Goal: Task Accomplishment & Management: Complete application form

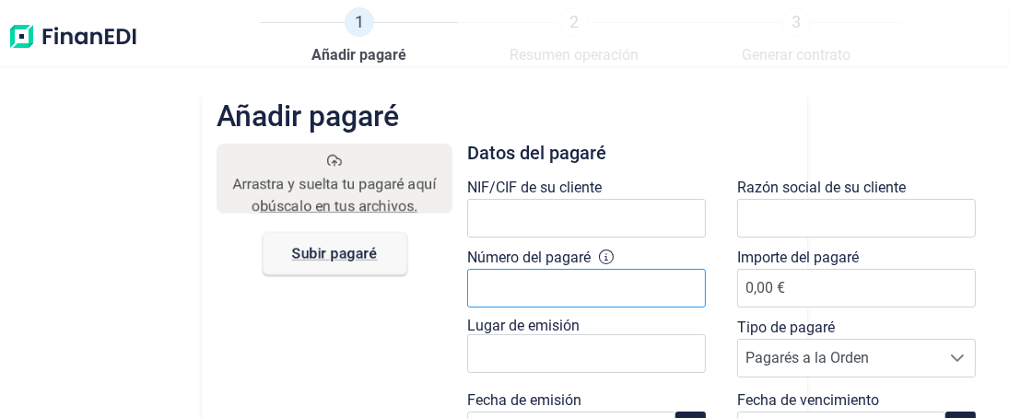
scroll to position [91, 0]
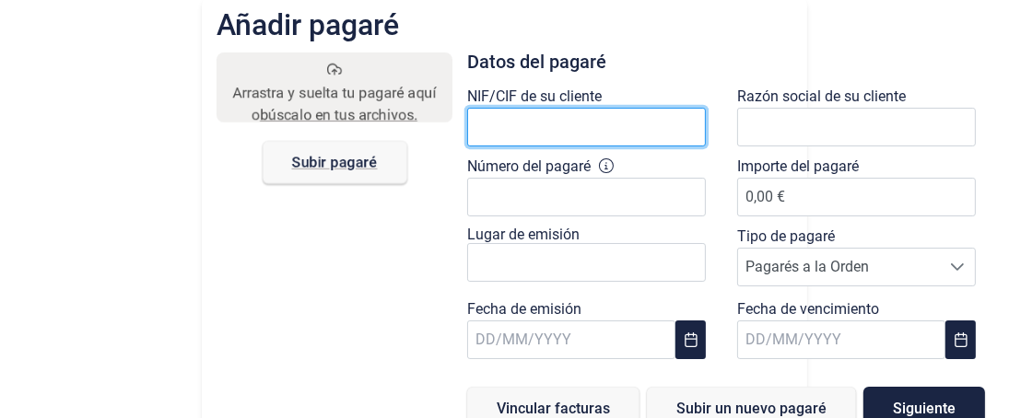
click at [487, 120] on input "text" at bounding box center [586, 127] width 239 height 39
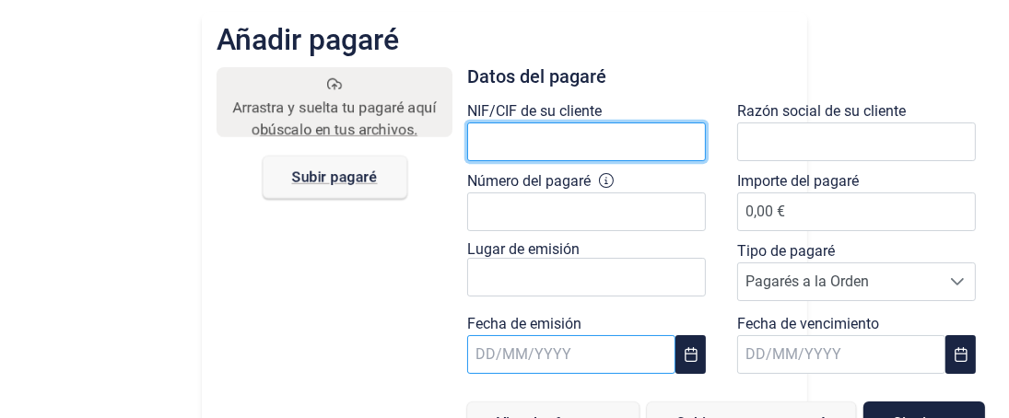
scroll to position [114, 0]
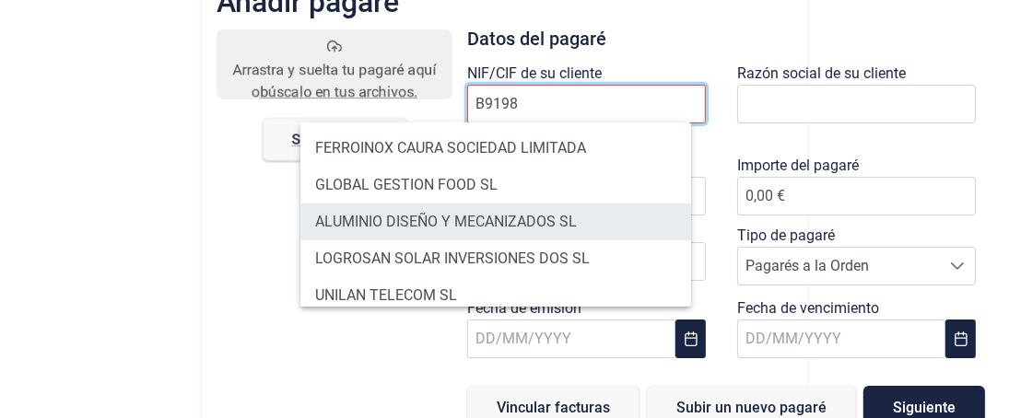
type input "B9198"
click at [425, 217] on li "ALUMINIO DISEÑO Y MECANIZADOS SL" at bounding box center [495, 222] width 391 height 37
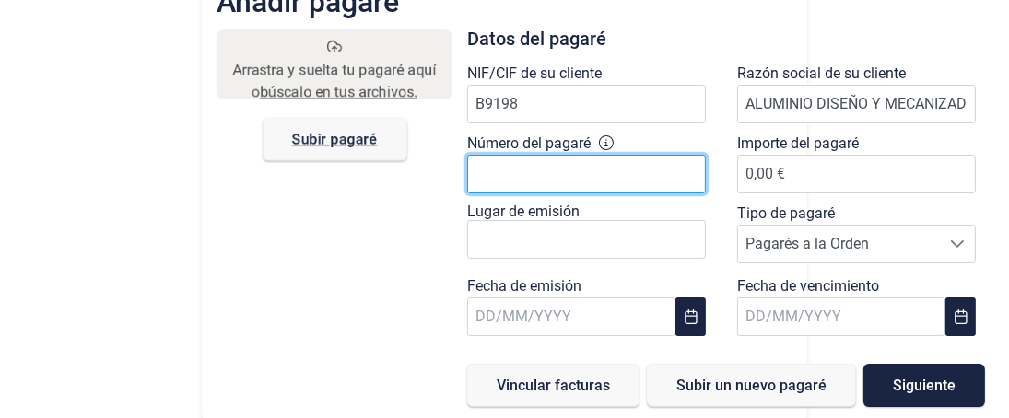
click at [493, 180] on input "Número del pagaré" at bounding box center [586, 174] width 239 height 39
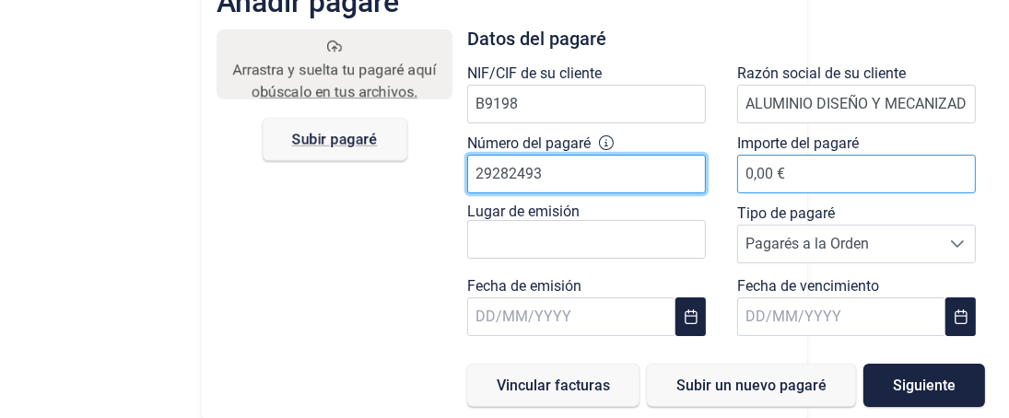
type input "29282493"
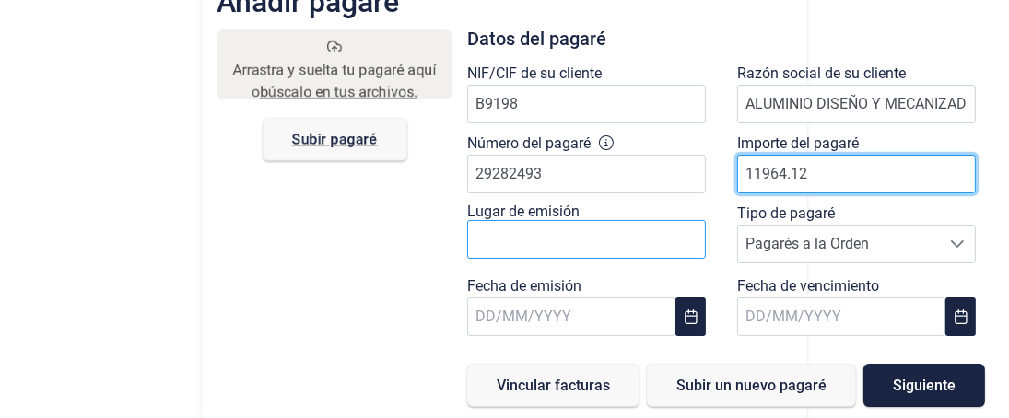
type input "11964.12"
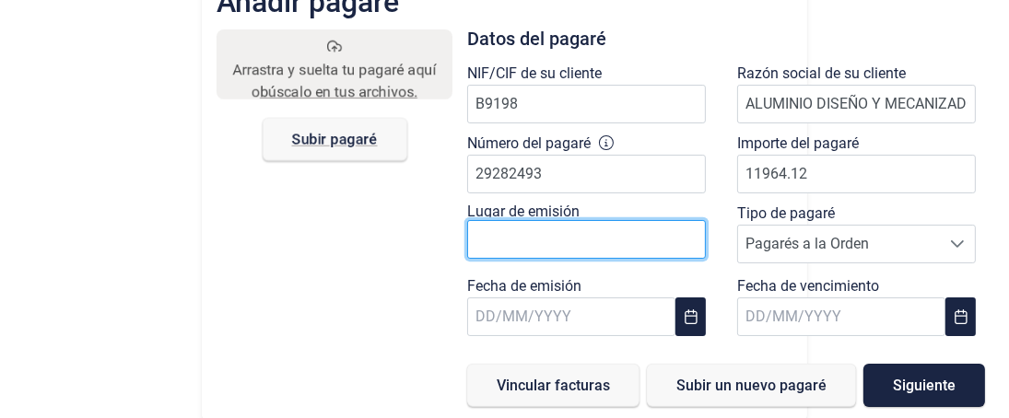
click at [491, 242] on input "text" at bounding box center [586, 239] width 239 height 39
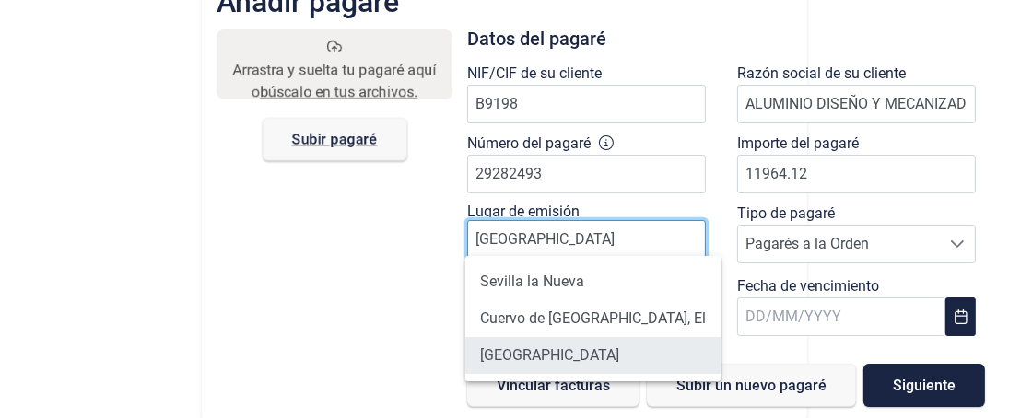
type input "[GEOGRAPHIC_DATA]"
click at [501, 351] on li "[GEOGRAPHIC_DATA]" at bounding box center [592, 355] width 255 height 37
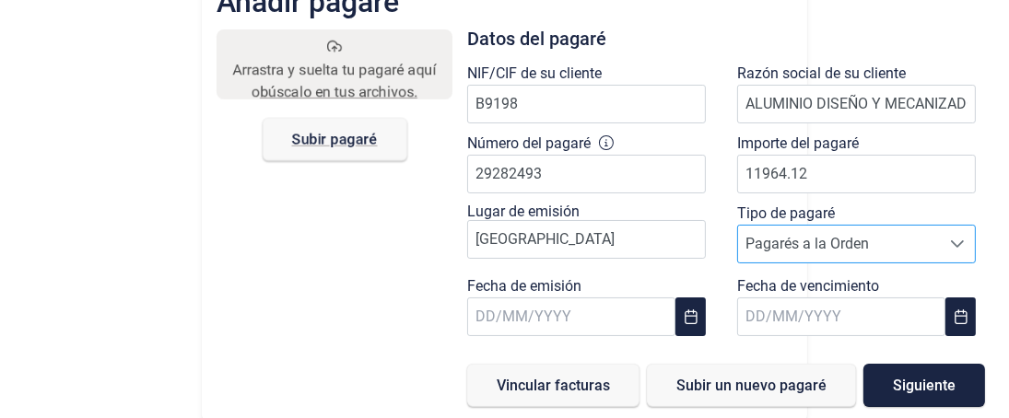
click at [753, 244] on span "Pagarés a la Orden" at bounding box center [839, 244] width 202 height 37
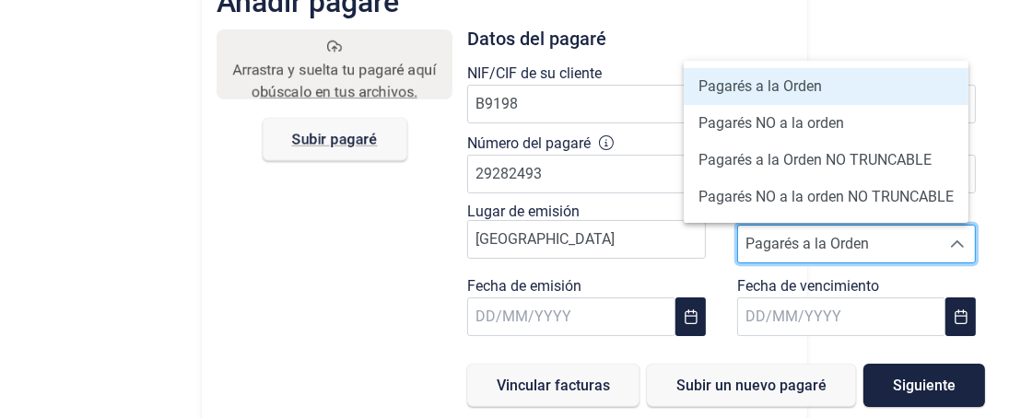
click at [754, 243] on span "Pagarés a la Orden" at bounding box center [839, 244] width 202 height 37
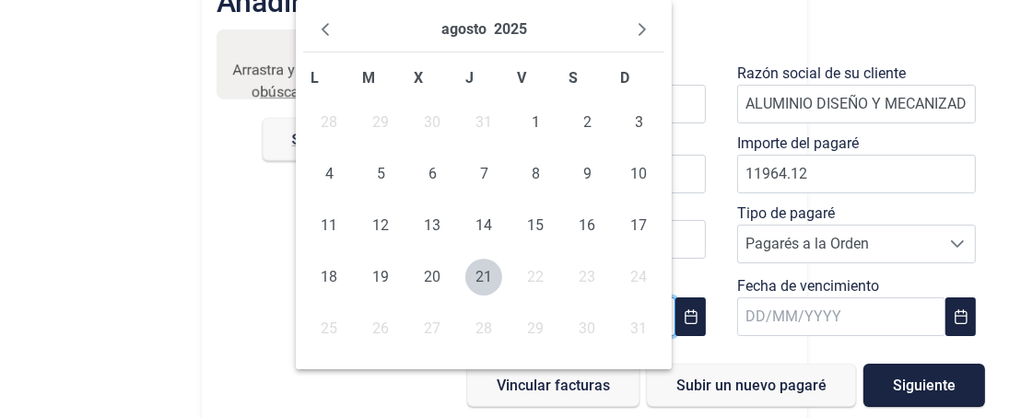
click at [523, 310] on body "1 Añadir pagaré 2 Resumen operación 3 Generar contrato Añadir pagaré Arrastra y…" at bounding box center [504, 209] width 1009 height 418
click at [331, 229] on span "11" at bounding box center [329, 225] width 37 height 37
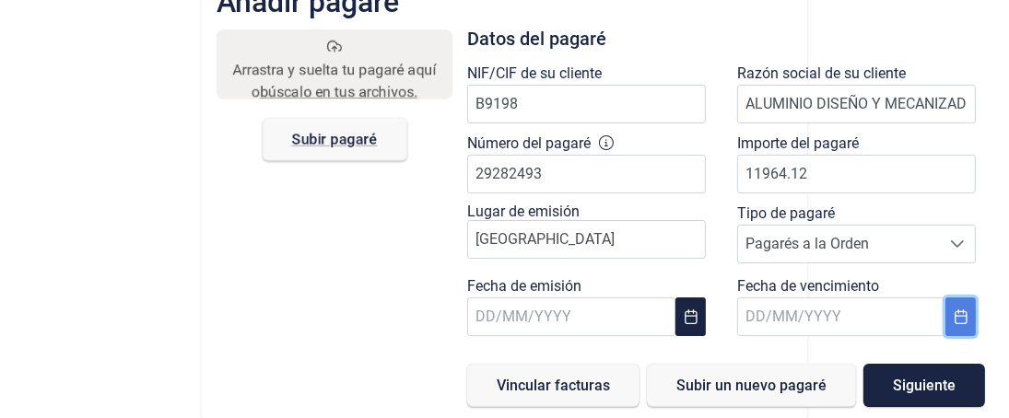
click at [954, 315] on icon "Choose Date" at bounding box center [961, 317] width 15 height 15
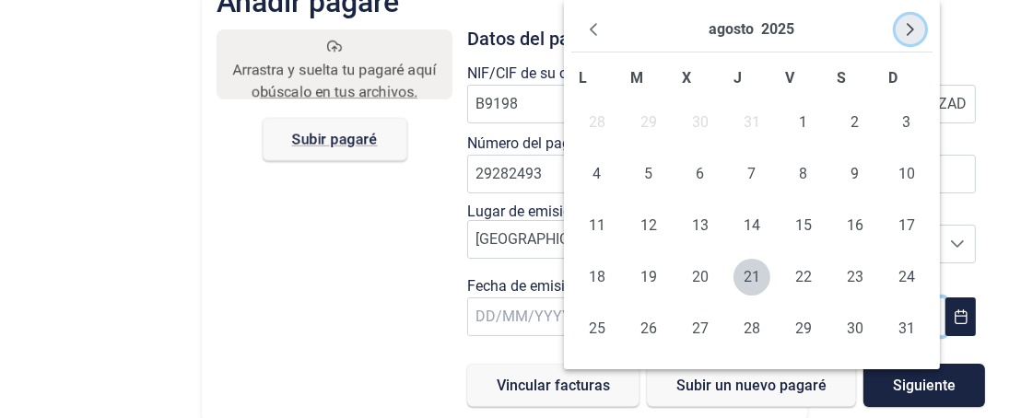
click at [910, 28] on icon "Next Month" at bounding box center [910, 29] width 15 height 15
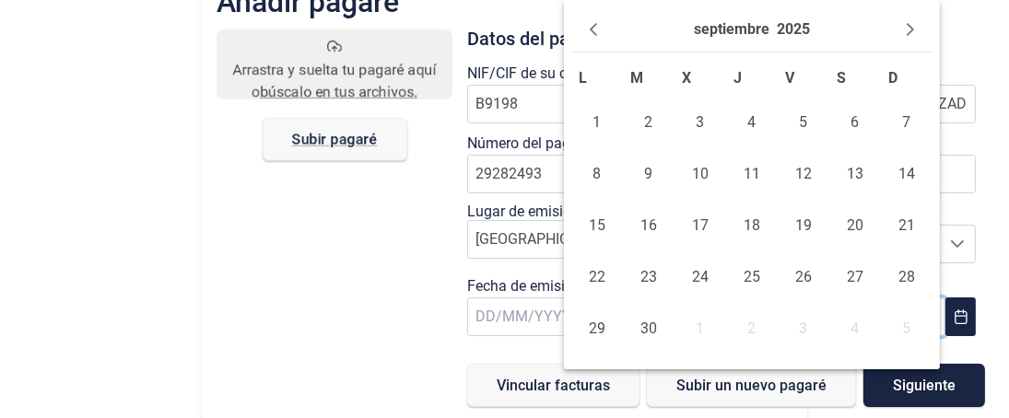
click at [910, 28] on icon "Next Month" at bounding box center [910, 29] width 15 height 15
click at [903, 31] on icon "Next Month" at bounding box center [910, 29] width 15 height 15
click at [706, 128] on span "3" at bounding box center [700, 122] width 37 height 37
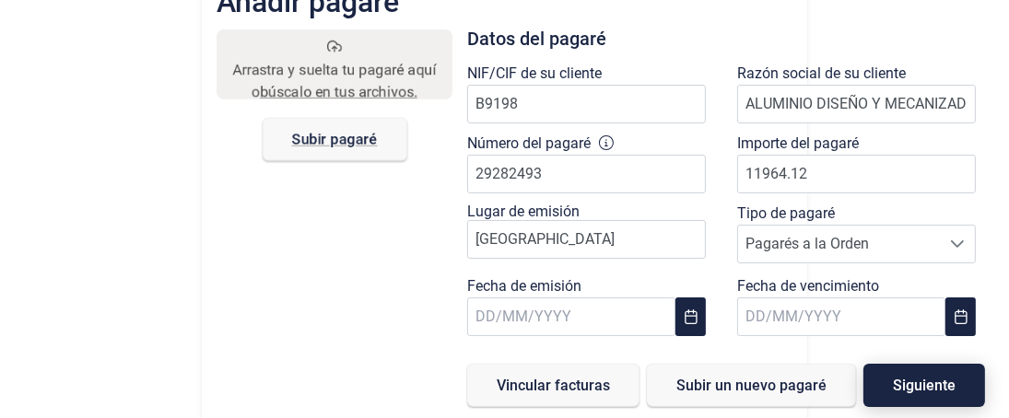
click at [922, 382] on span "Siguiente" at bounding box center [924, 386] width 63 height 14
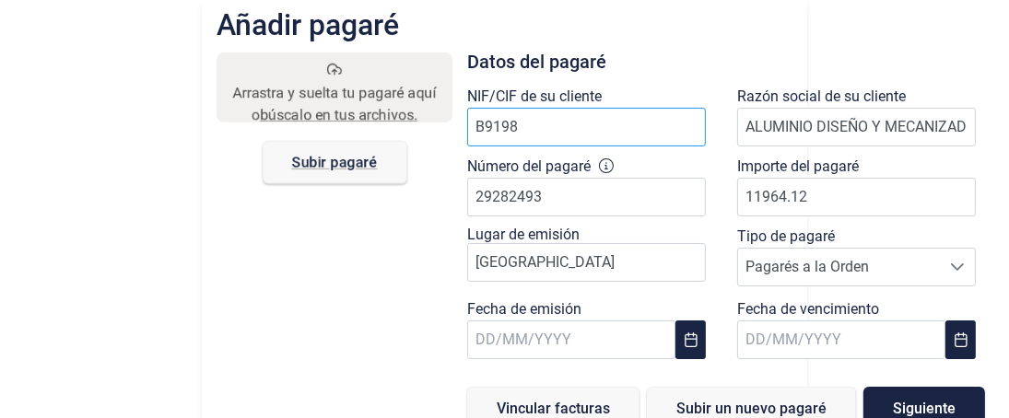
scroll to position [114, 0]
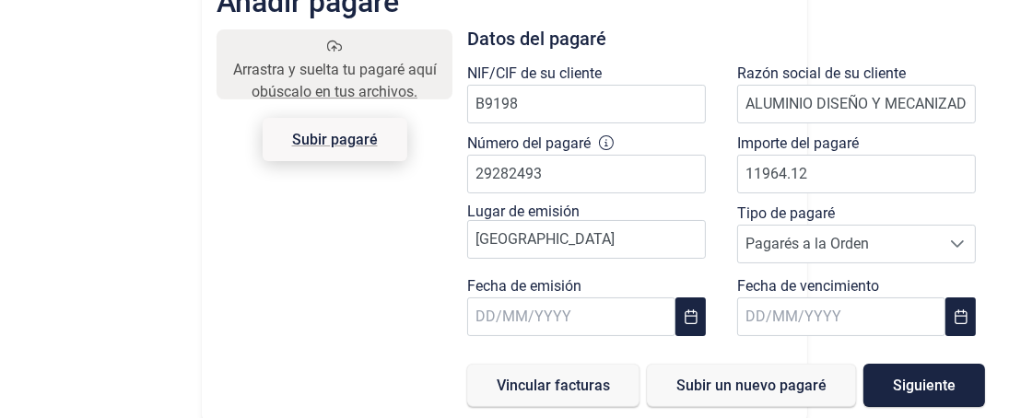
click at [334, 137] on span "Subir pagaré" at bounding box center [335, 140] width 86 height 14
click at [334, 35] on input "Arrastra y suelta tu pagaré aquí o búscalo en tus archivos. Subir pagaré" at bounding box center [335, 32] width 236 height 6
type input "C:\fakepath\pagare bravocapital.pdf"
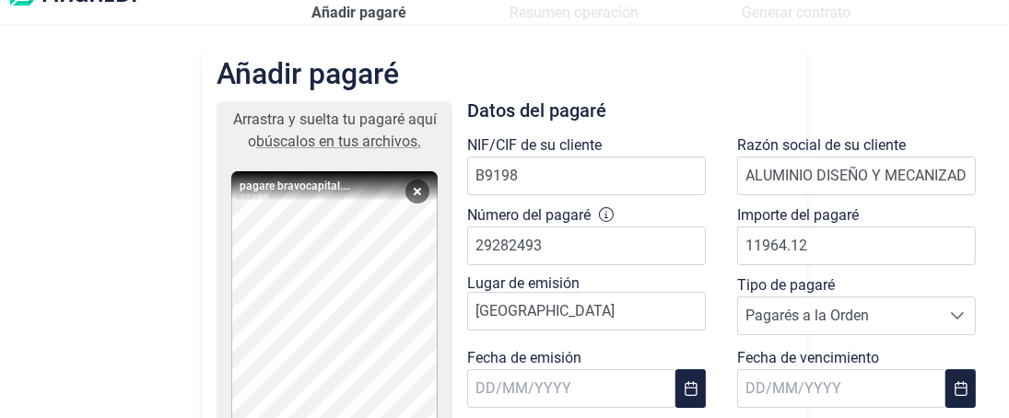
scroll to position [134, 0]
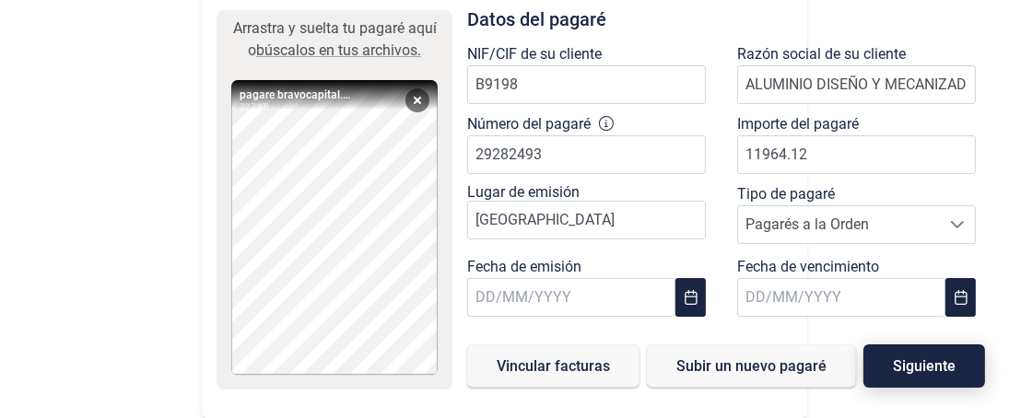
click at [927, 364] on span "Siguiente" at bounding box center [924, 366] width 63 height 14
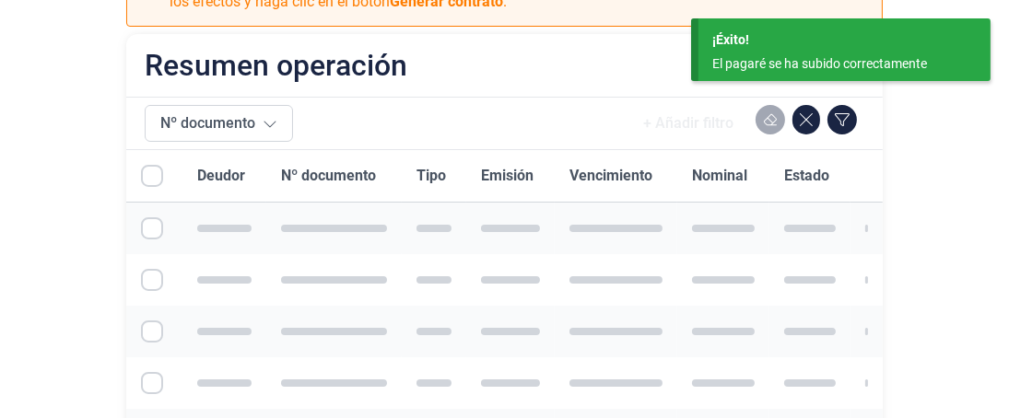
checkbox input "true"
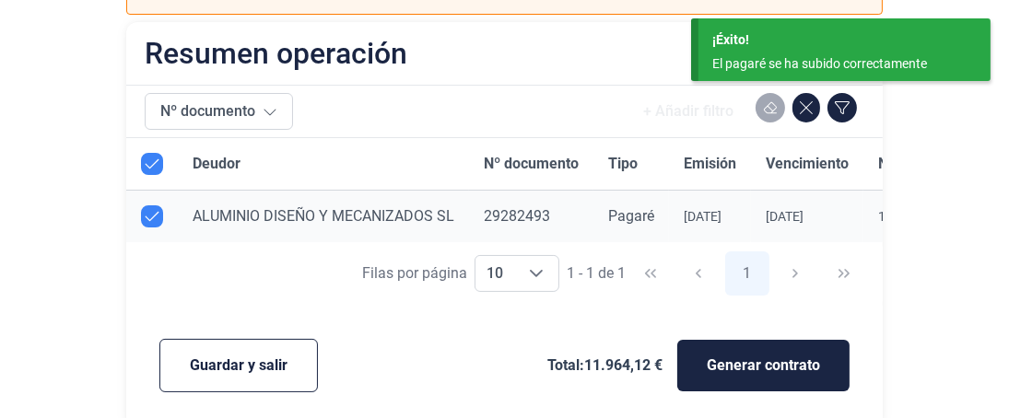
scroll to position [157, 0]
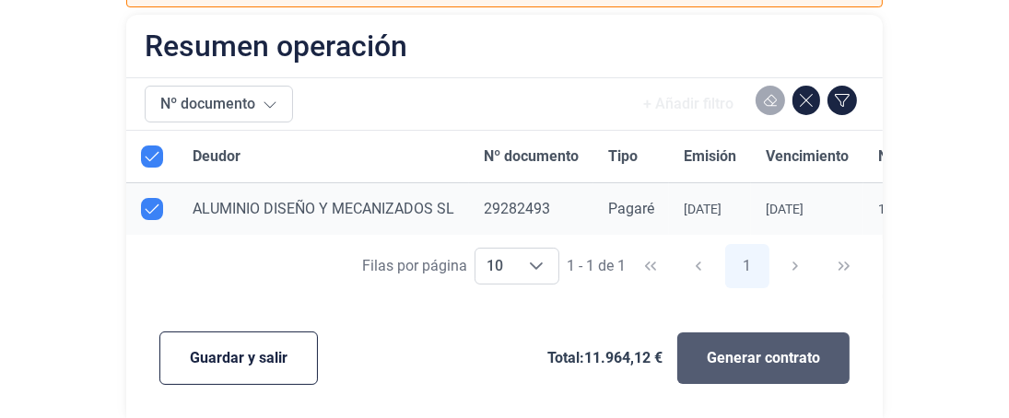
click at [758, 359] on span "Generar contrato" at bounding box center [763, 358] width 113 height 22
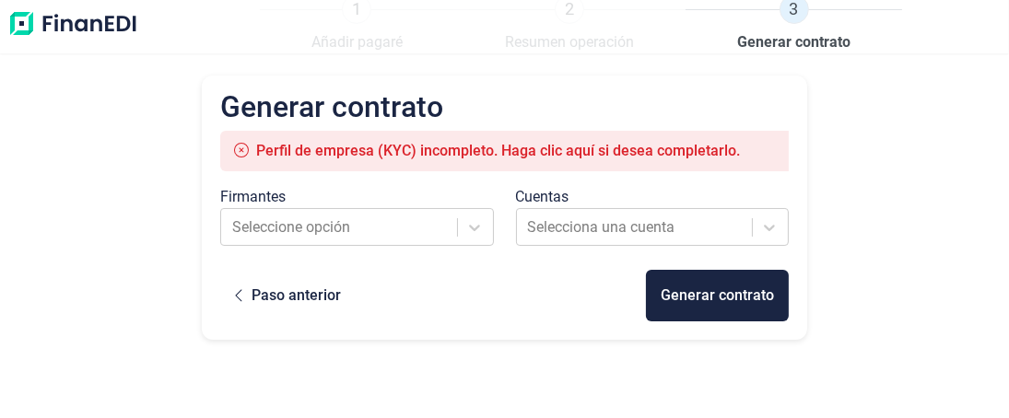
scroll to position [13, 0]
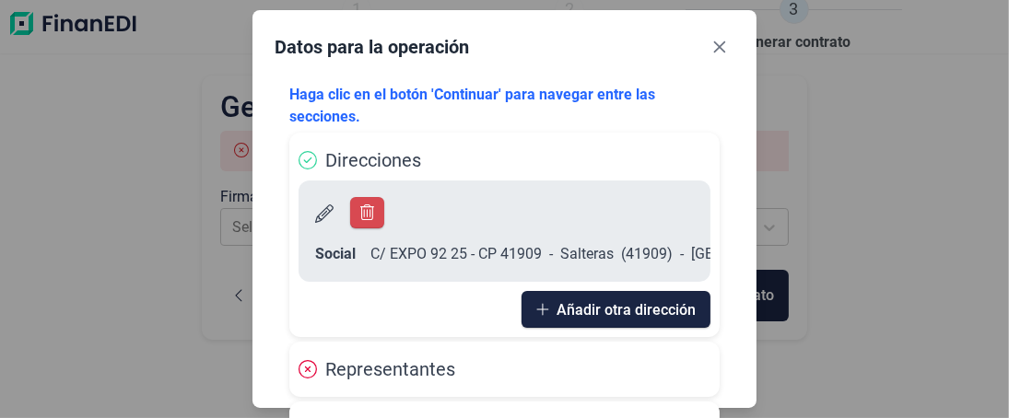
click at [323, 212] on icon at bounding box center [324, 214] width 18 height 18
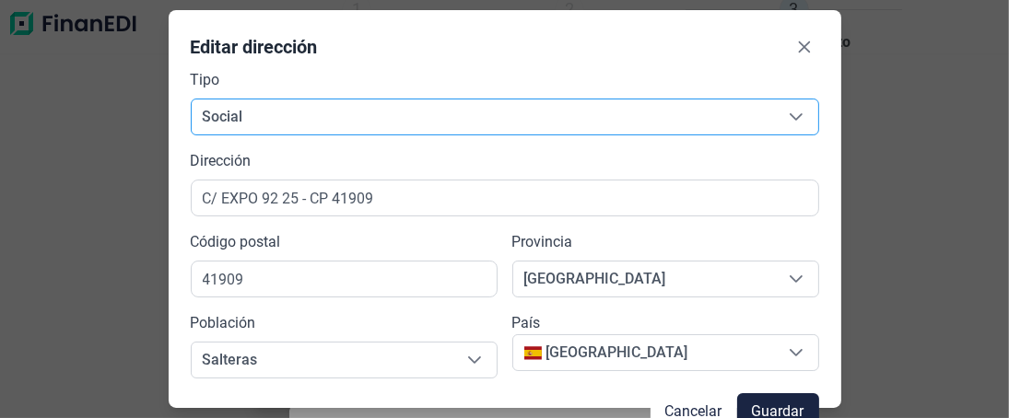
click at [251, 112] on span "Social" at bounding box center [483, 117] width 582 height 35
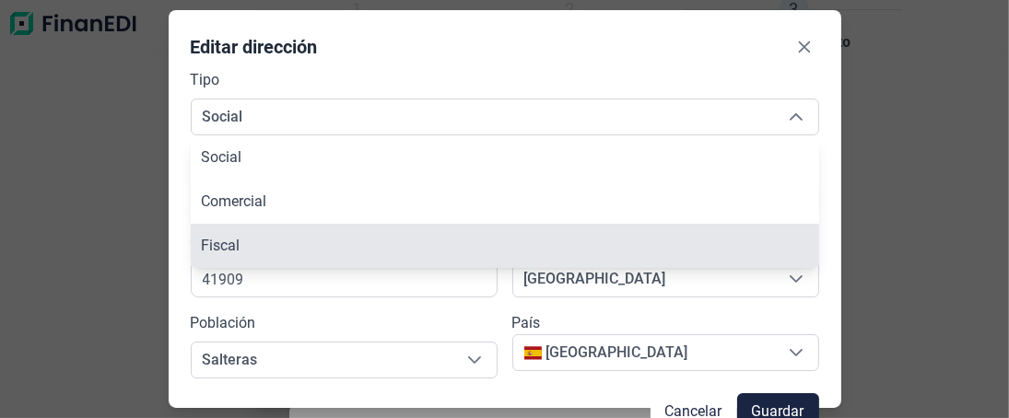
click at [234, 247] on span "Fiscal" at bounding box center [221, 246] width 39 height 18
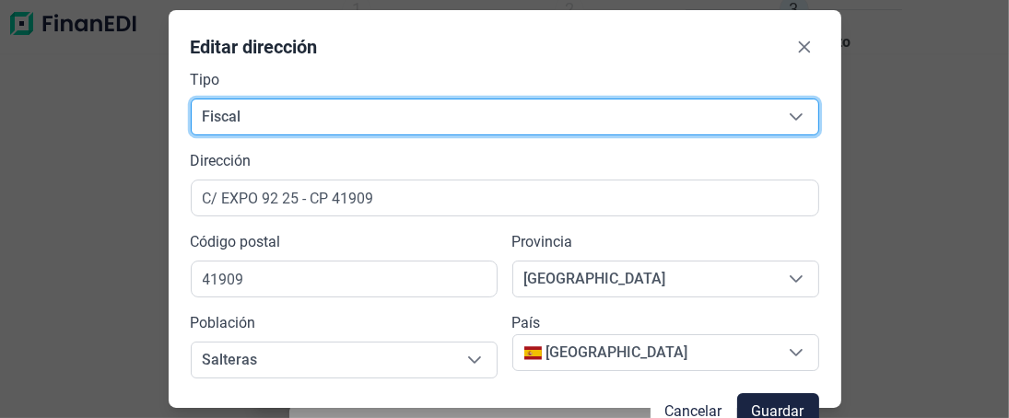
click at [798, 118] on icon "Seleccione una opción" at bounding box center [796, 116] width 13 height 7
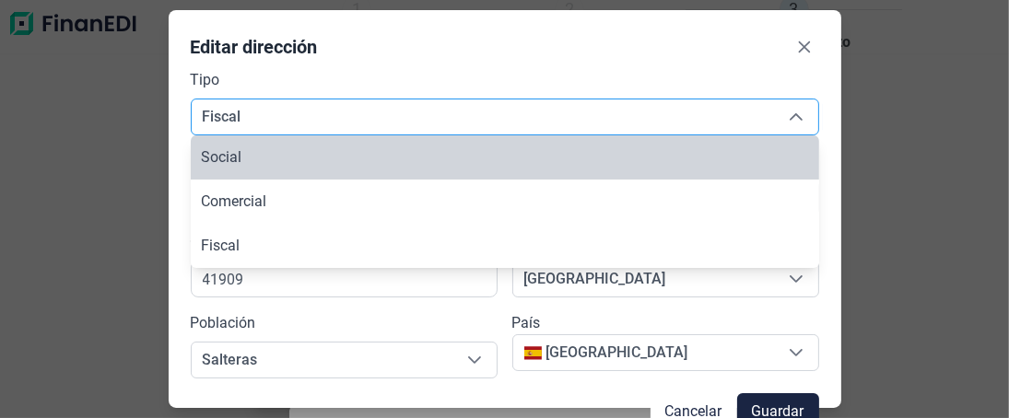
click at [260, 114] on span "Fiscal" at bounding box center [483, 117] width 582 height 35
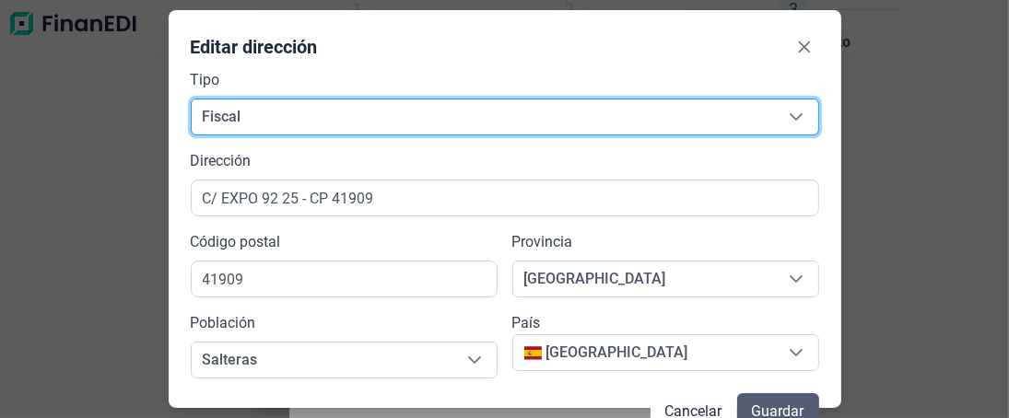
click at [789, 405] on span "Guardar" at bounding box center [778, 412] width 53 height 22
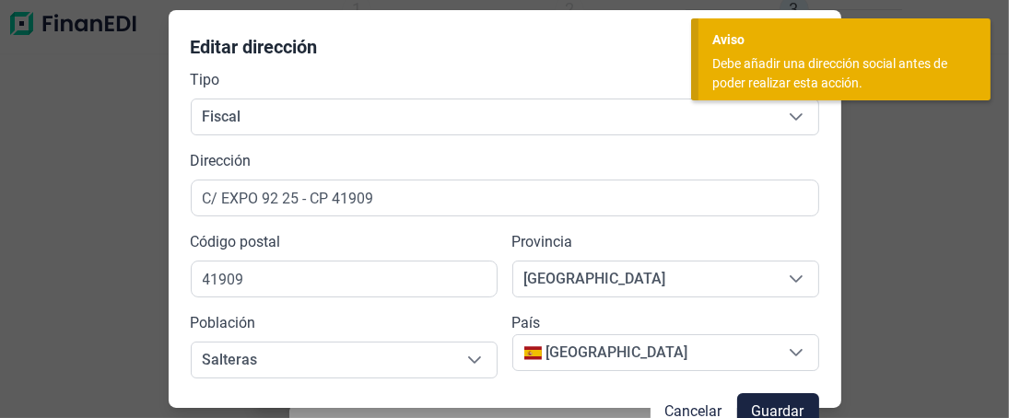
click at [760, 75] on div "Debe añadir una dirección social antes de poder realizar esta acción." at bounding box center [837, 73] width 251 height 39
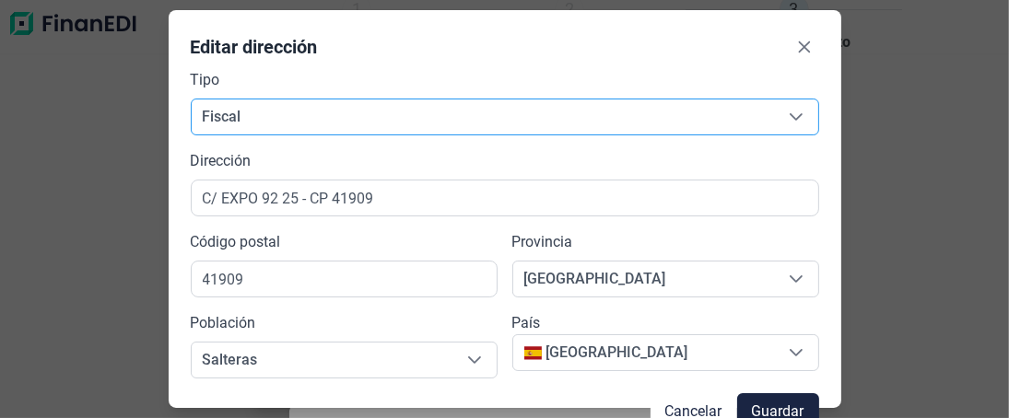
click at [260, 115] on span "Fiscal" at bounding box center [483, 117] width 582 height 35
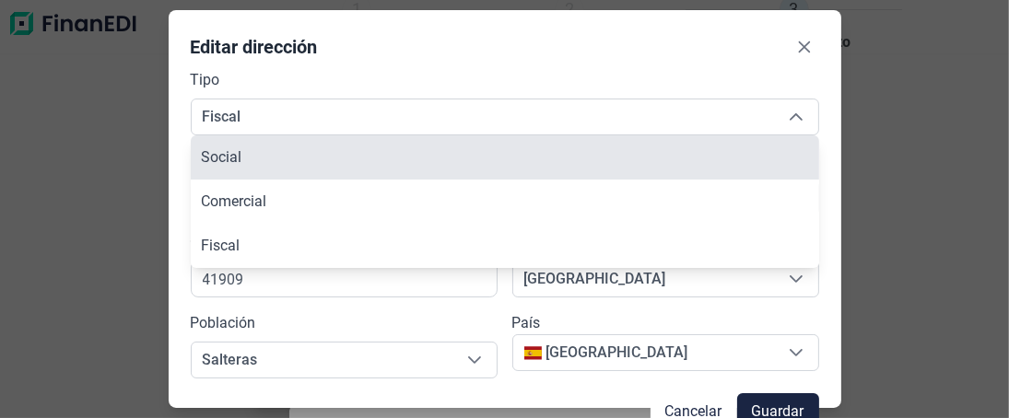
click at [237, 160] on span "Social" at bounding box center [222, 157] width 41 height 18
type input "Social"
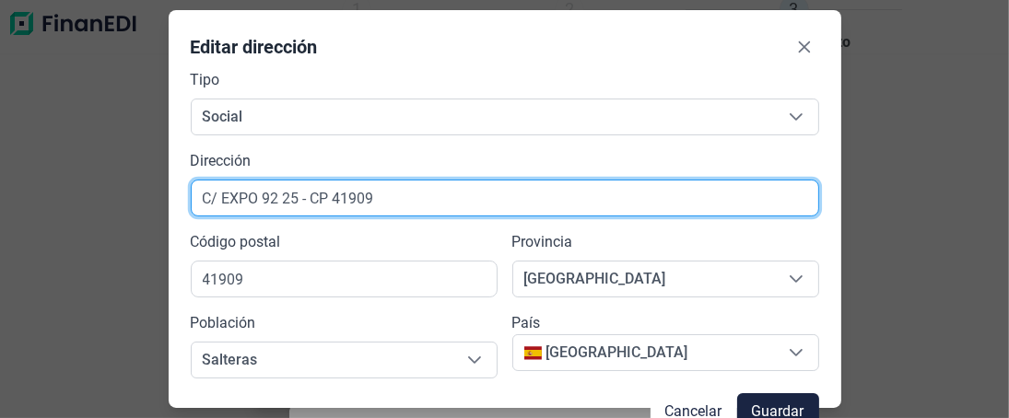
click at [401, 198] on input "C/ EXPO 92 25 - CP 41909" at bounding box center [505, 198] width 628 height 37
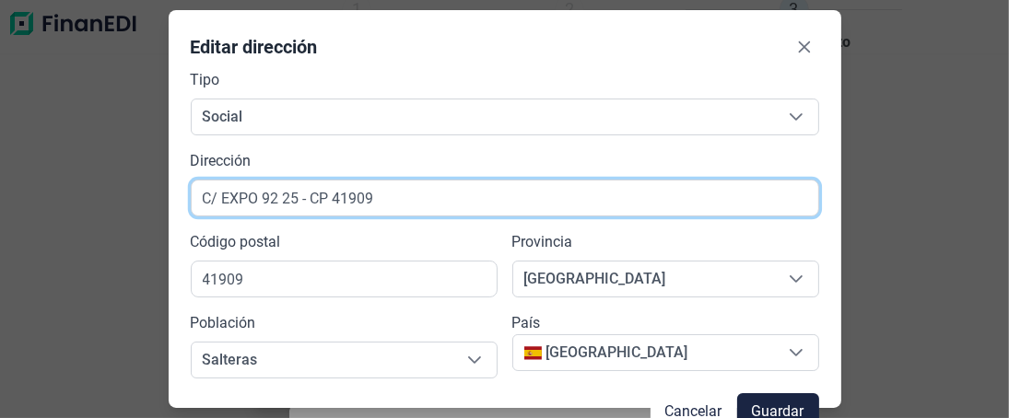
drag, startPoint x: 401, startPoint y: 198, endPoint x: 26, endPoint y: 209, distance: 375.2
click at [26, 209] on div "Editar dirección Tipo Social Social Social Dirección [STREET_ADDRESS] Cancelar …" at bounding box center [504, 209] width 1009 height 418
type input "c"
type input "CTRA [GEOGRAPHIC_DATA]-[GEOGRAPHIC_DATA] KM 8,2"
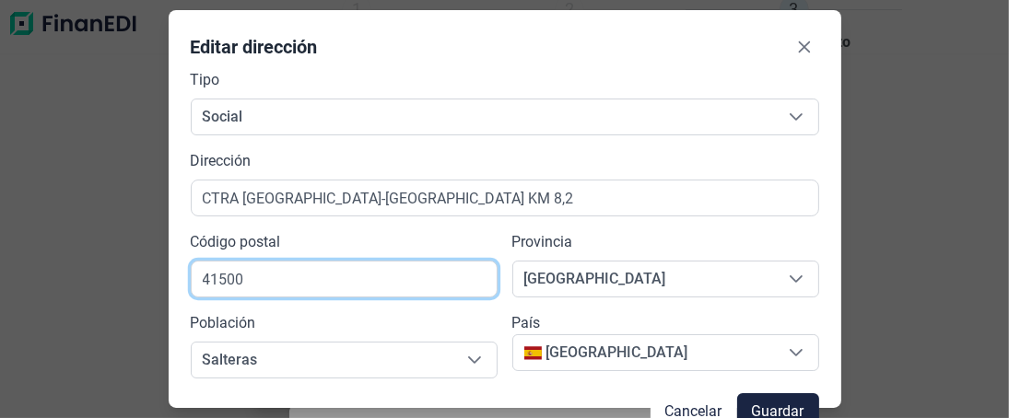
type input "41500"
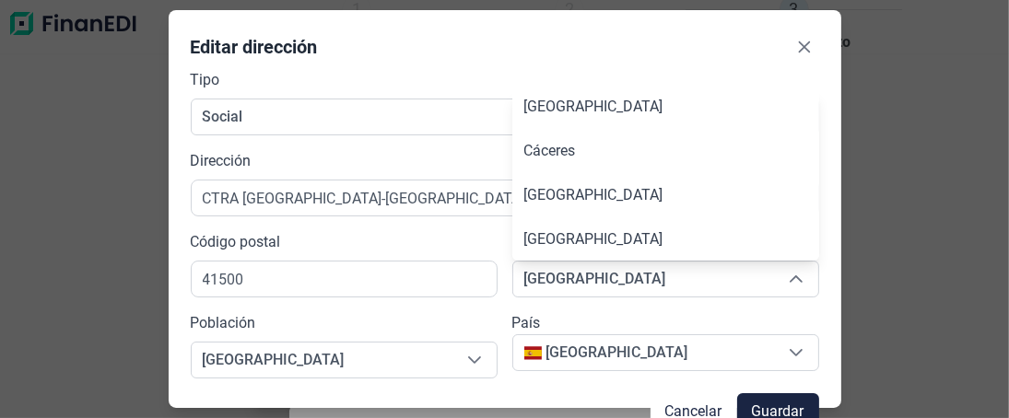
scroll to position [1042, 0]
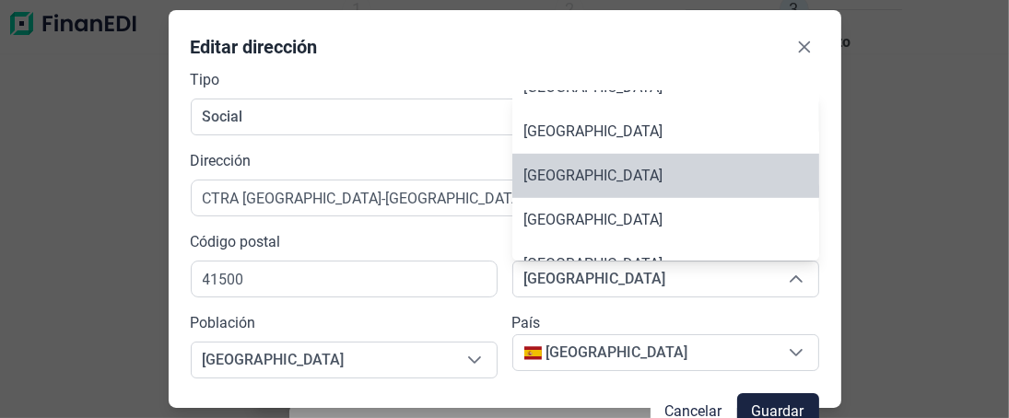
type input "[GEOGRAPHIC_DATA]"
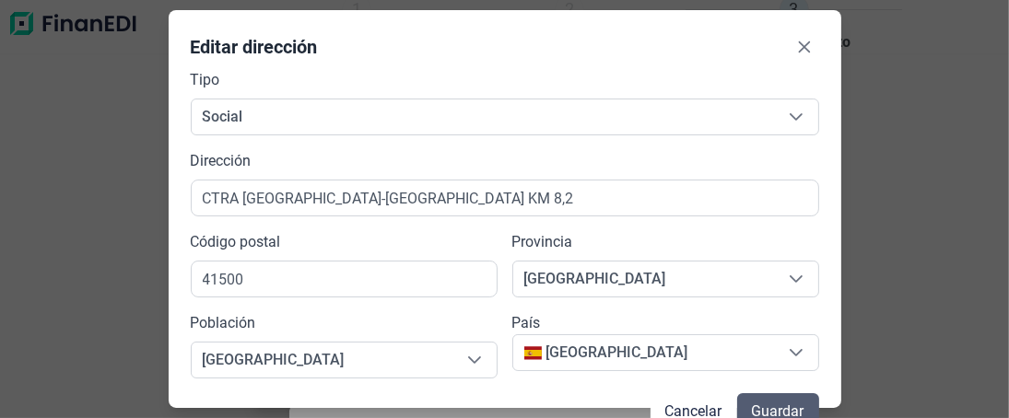
click at [781, 408] on span "Guardar" at bounding box center [778, 412] width 53 height 22
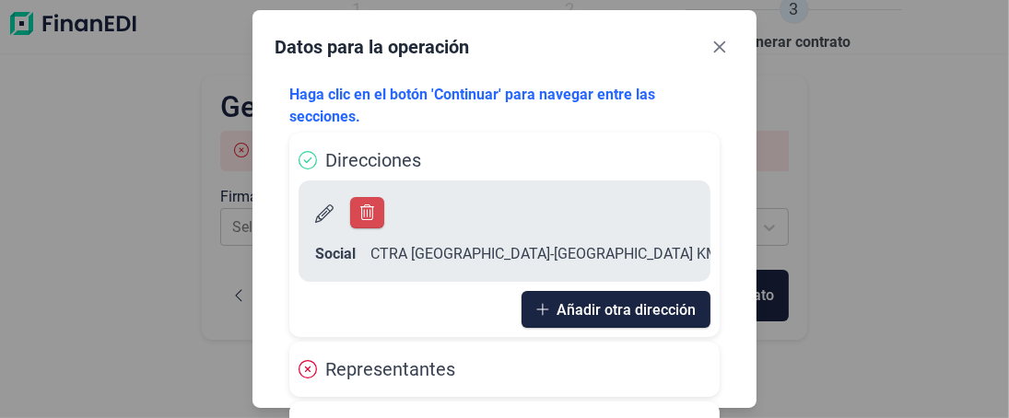
click at [306, 371] on icon at bounding box center [308, 369] width 18 height 18
click at [350, 369] on span "Representantes" at bounding box center [390, 369] width 130 height 22
click at [321, 213] on icon at bounding box center [324, 214] width 18 height 18
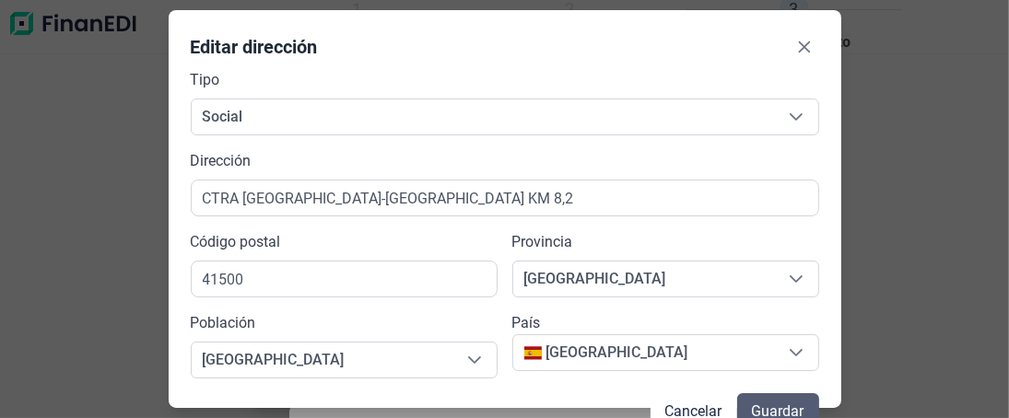
click at [793, 405] on span "Guardar" at bounding box center [778, 412] width 53 height 22
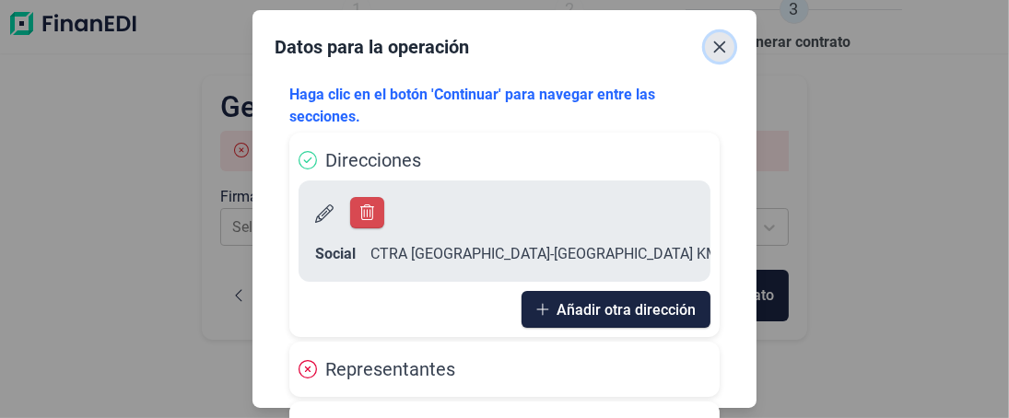
click at [726, 45] on icon "Close" at bounding box center [719, 47] width 15 height 15
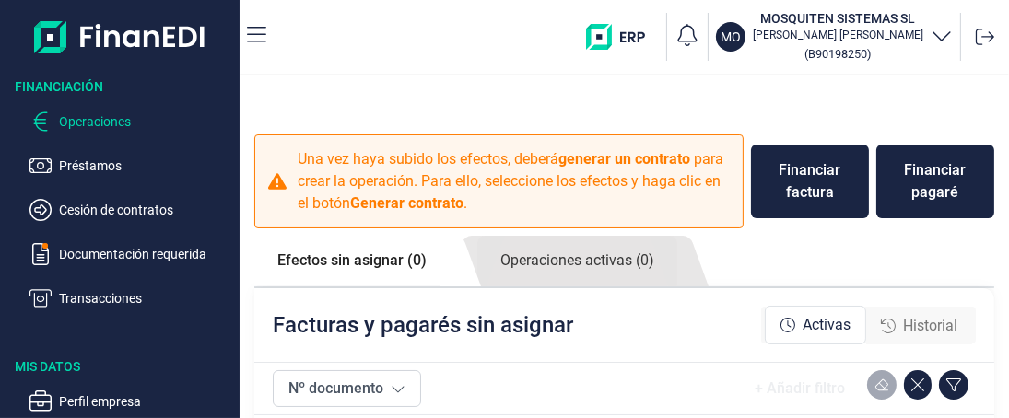
checkbox input "true"
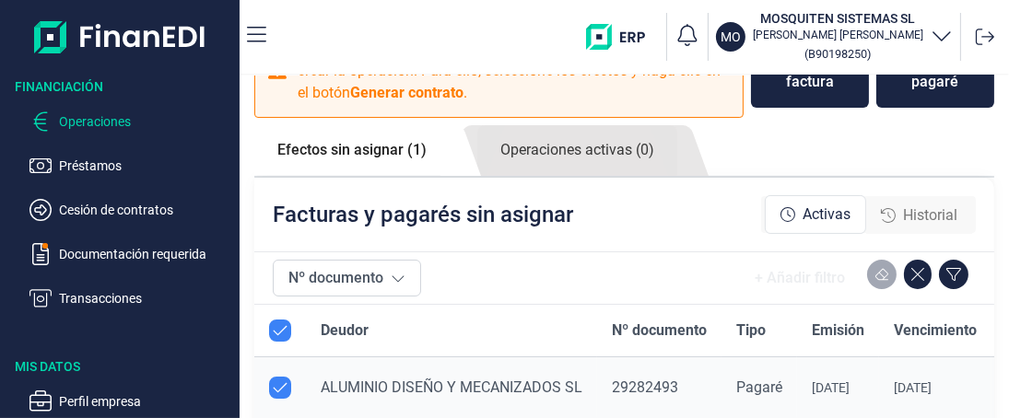
scroll to position [19, 0]
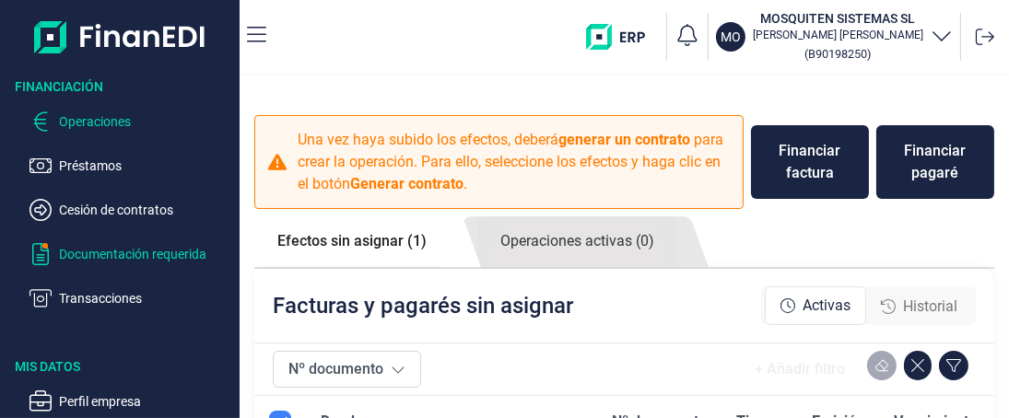
click at [128, 253] on p "Documentación requerida" at bounding box center [145, 254] width 173 height 22
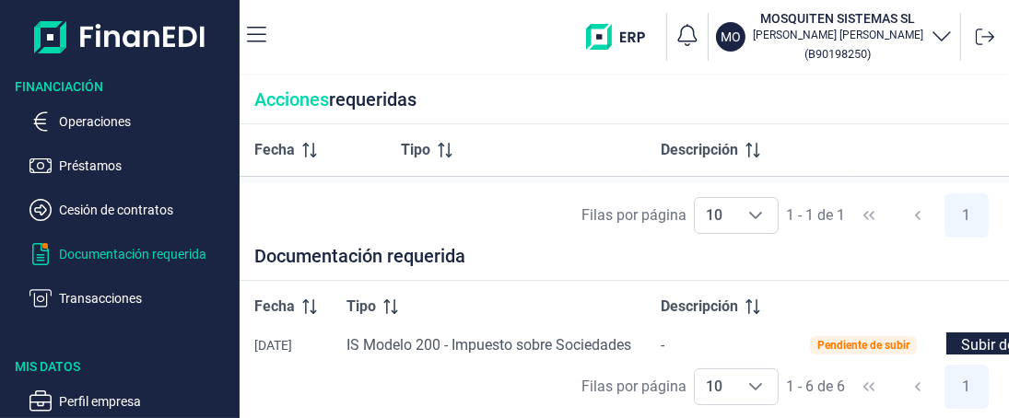
scroll to position [184, 0]
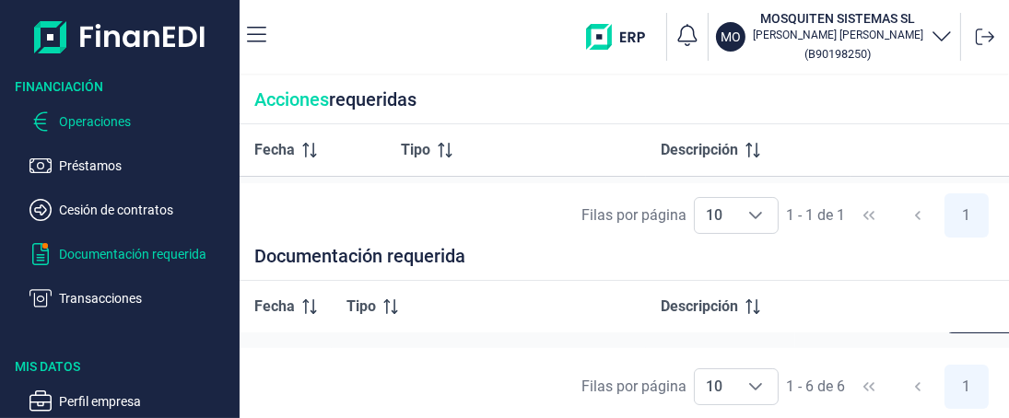
click at [97, 121] on p "Operaciones" at bounding box center [145, 122] width 173 height 22
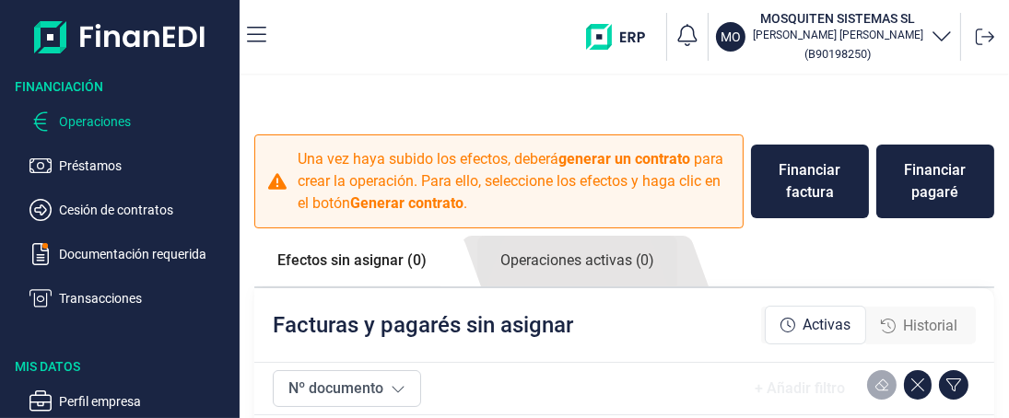
checkbox input "true"
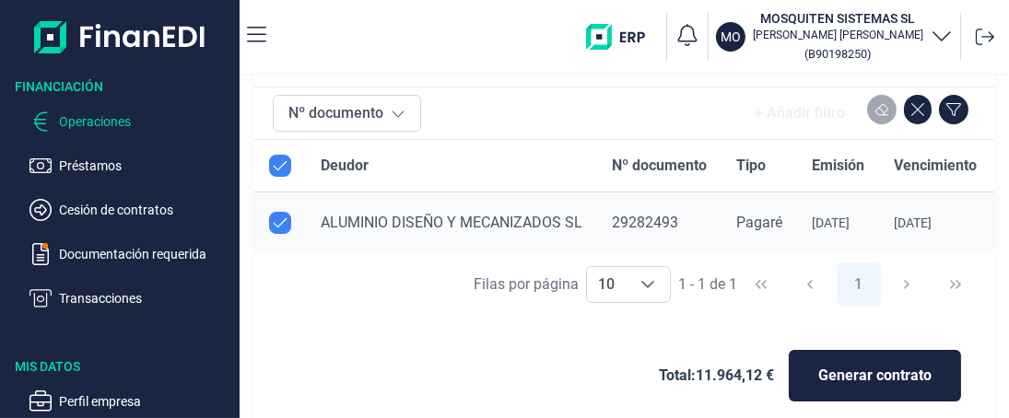
scroll to position [295, 0]
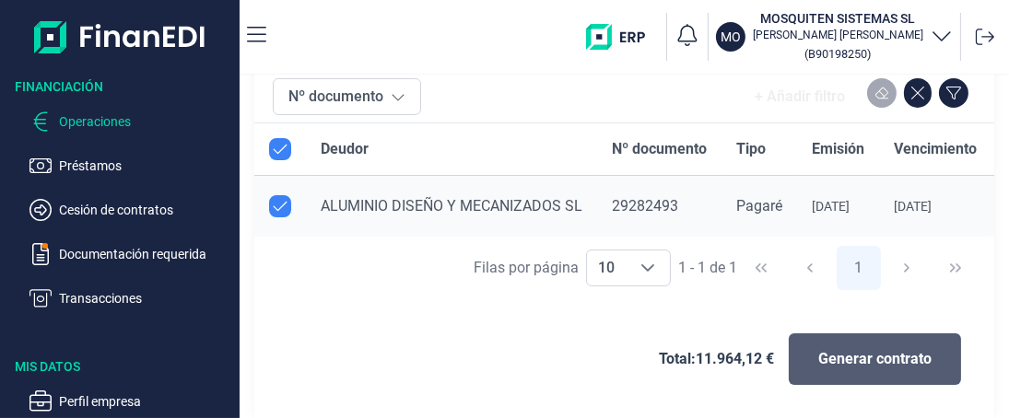
click at [878, 364] on span "Generar contrato" at bounding box center [874, 359] width 113 height 22
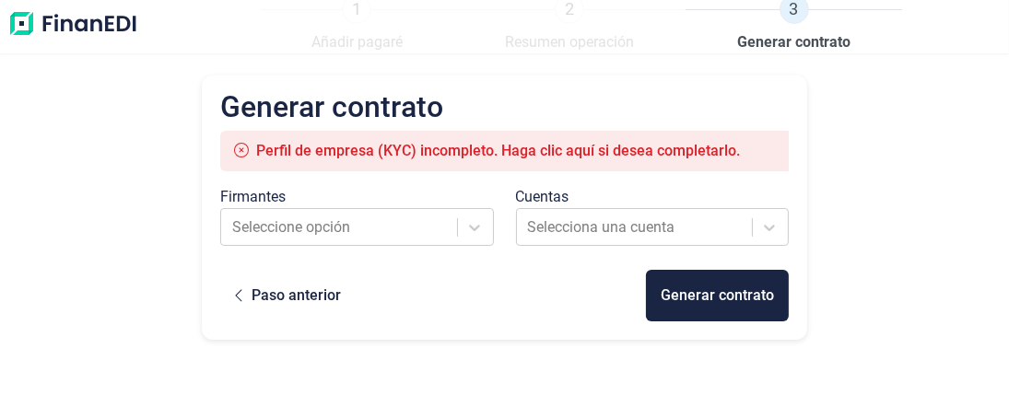
scroll to position [13, 0]
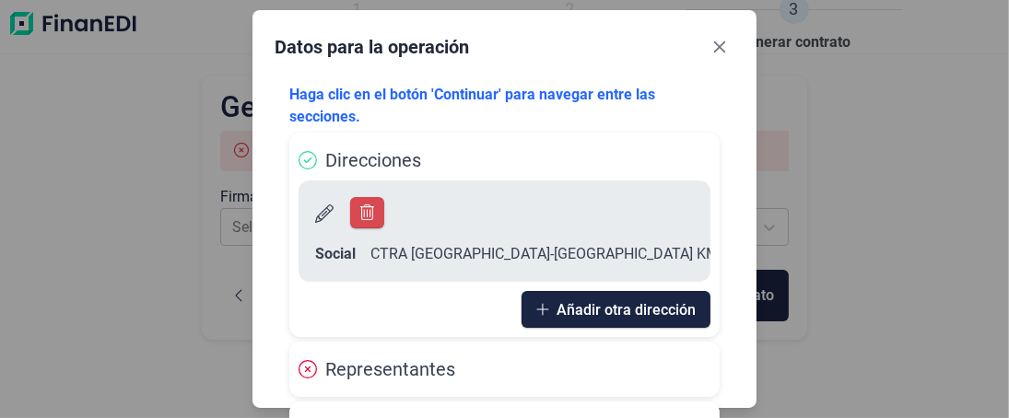
click at [307, 368] on icon at bounding box center [308, 369] width 18 height 18
click at [308, 368] on icon at bounding box center [308, 369] width 18 height 18
drag, startPoint x: 308, startPoint y: 368, endPoint x: 406, endPoint y: 343, distance: 101.7
click at [311, 368] on icon at bounding box center [308, 369] width 18 height 18
click at [301, 370] on icon at bounding box center [308, 369] width 18 height 18
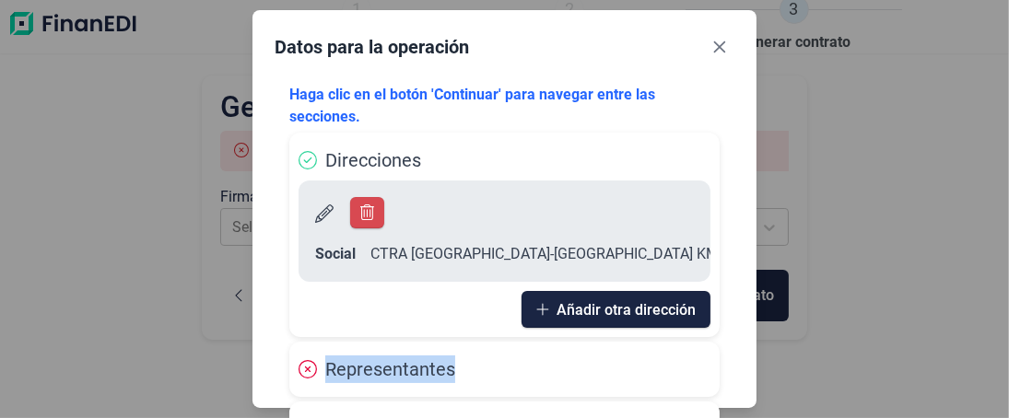
click at [301, 370] on icon at bounding box center [308, 369] width 18 height 18
click at [371, 216] on icon "button" at bounding box center [367, 213] width 15 height 17
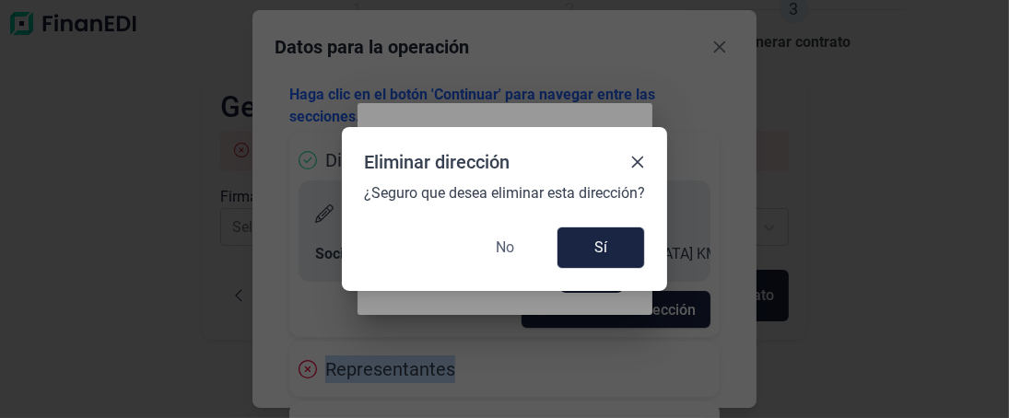
click at [504, 244] on span "No" at bounding box center [505, 248] width 18 height 22
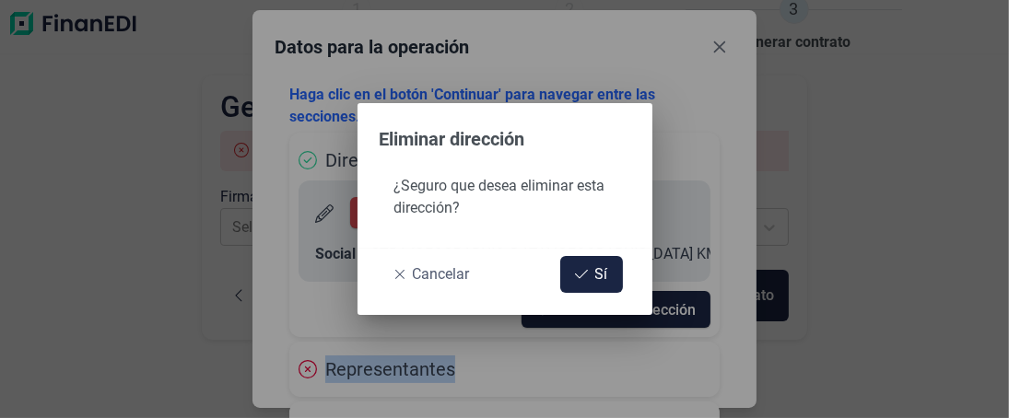
click at [434, 268] on span "Cancelar" at bounding box center [441, 275] width 57 height 22
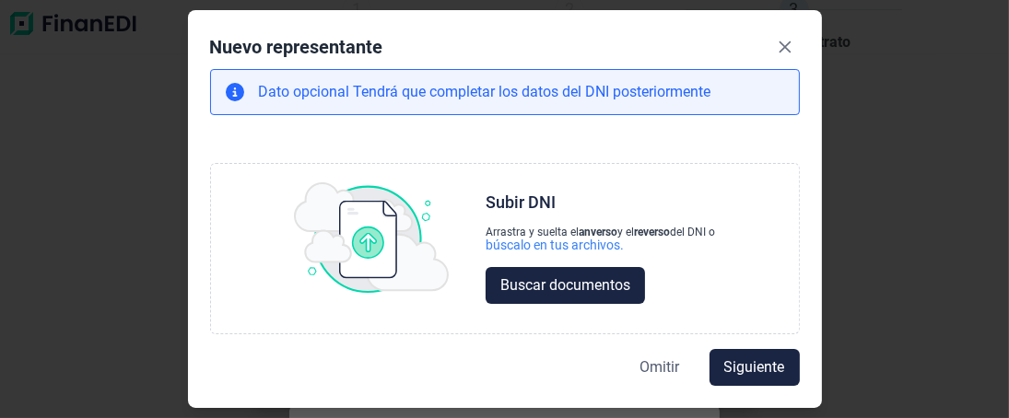
click at [666, 363] on span "Omitir" at bounding box center [660, 368] width 40 height 22
select select "ES"
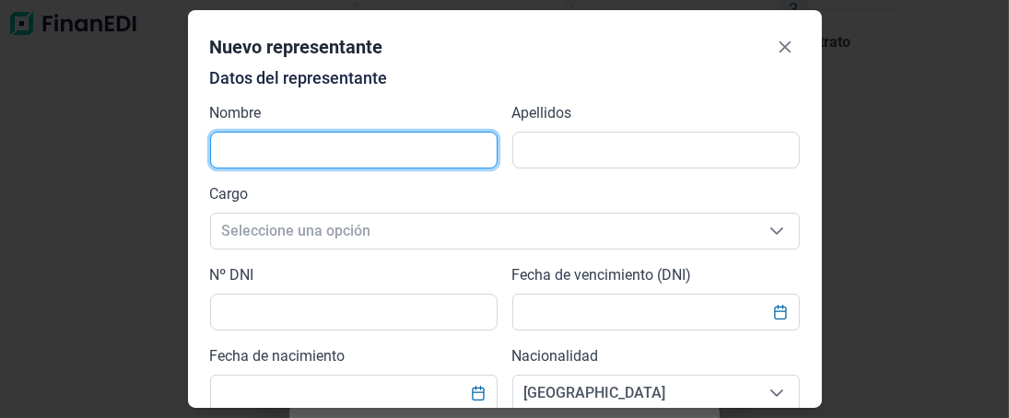
click at [264, 143] on input "text" at bounding box center [354, 150] width 288 height 37
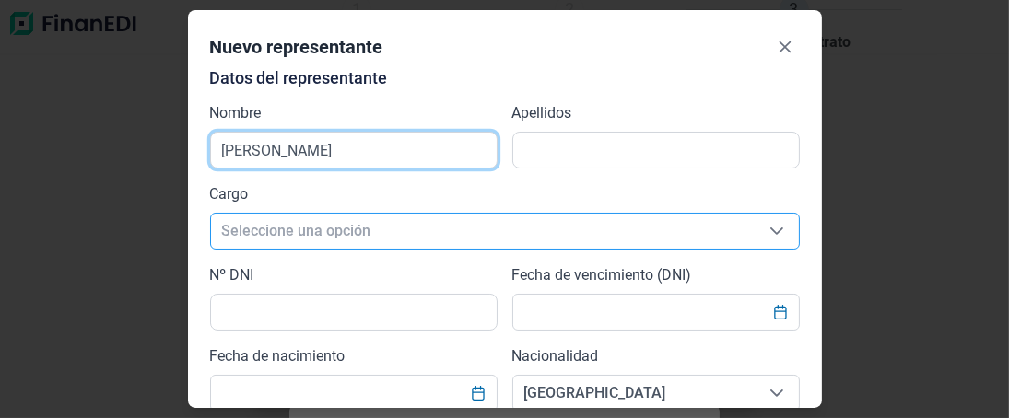
type input "[PERSON_NAME]"
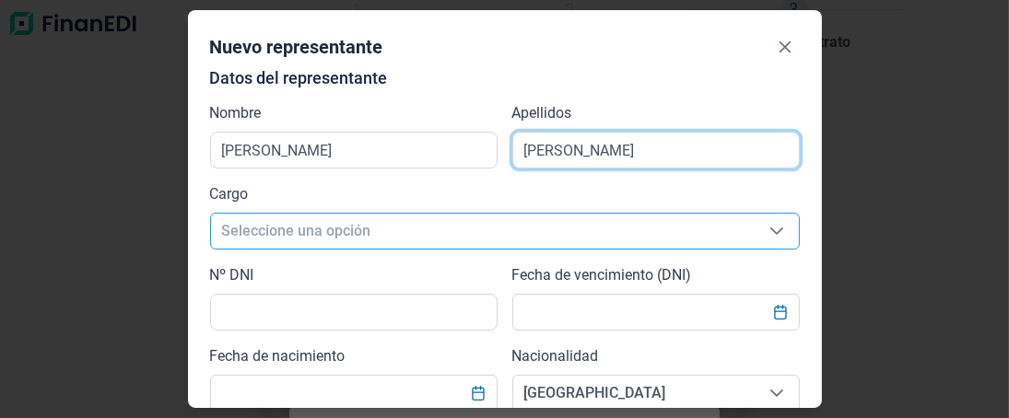
type input "[PERSON_NAME]"
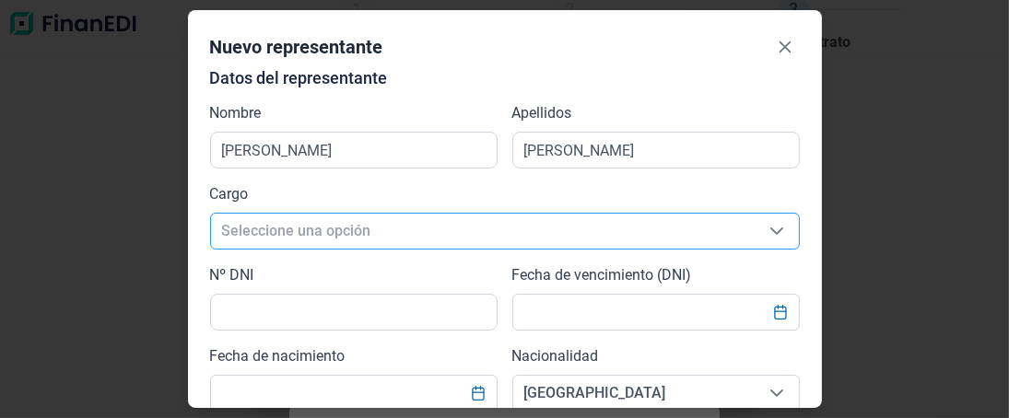
scroll to position [21, 10]
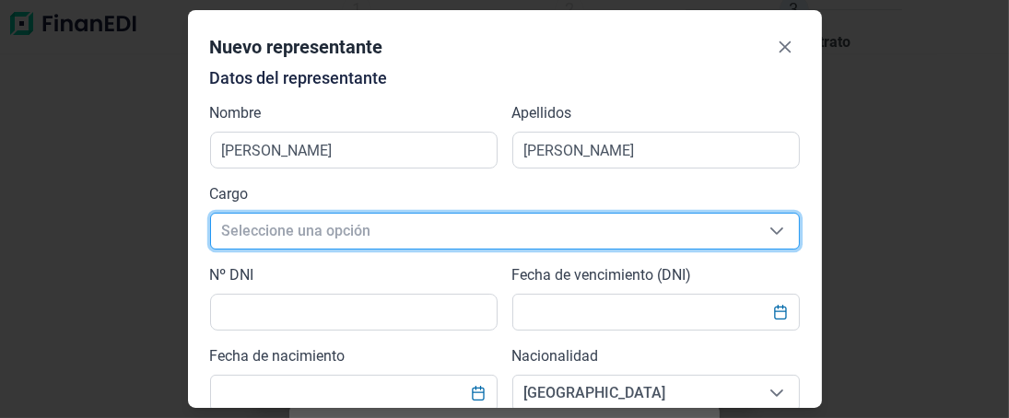
click at [770, 232] on icon "Seleccione una opción" at bounding box center [776, 231] width 13 height 7
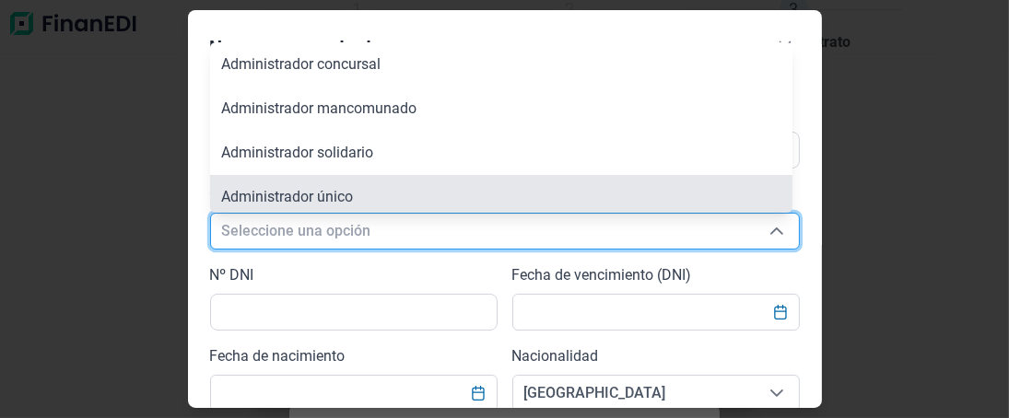
scroll to position [6, 0]
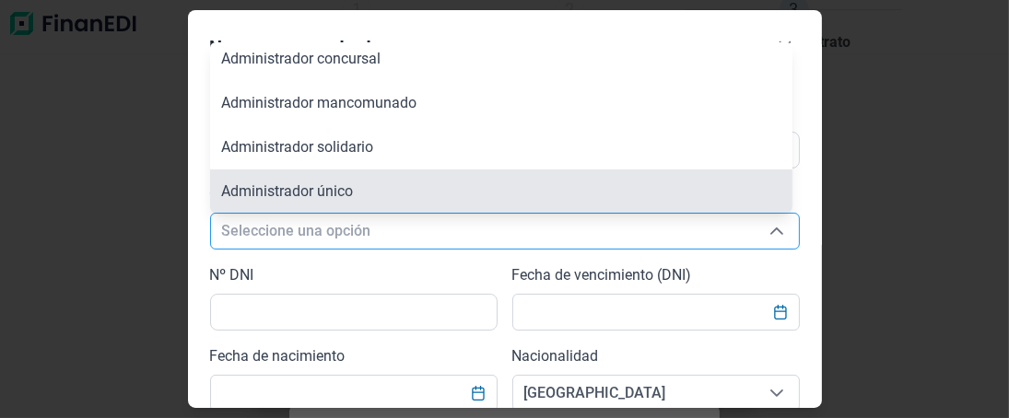
click at [323, 186] on span "Administrador único" at bounding box center [287, 191] width 132 height 18
type input "Administrador único"
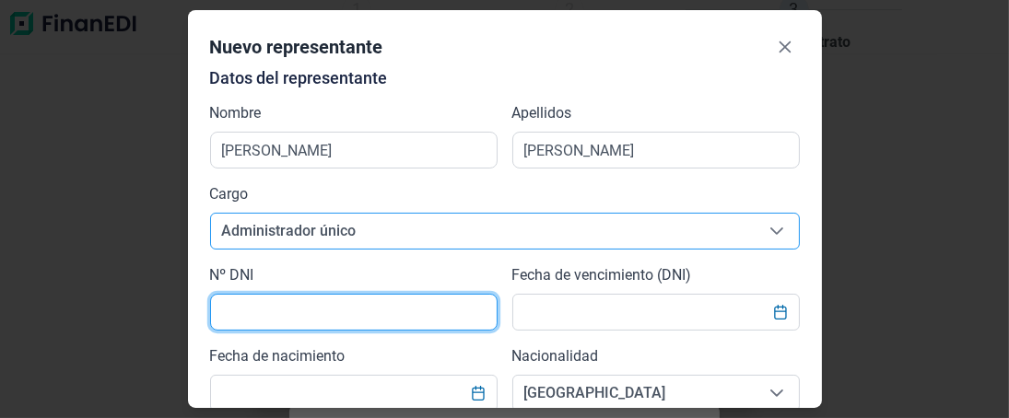
click at [281, 312] on input "text" at bounding box center [354, 312] width 288 height 37
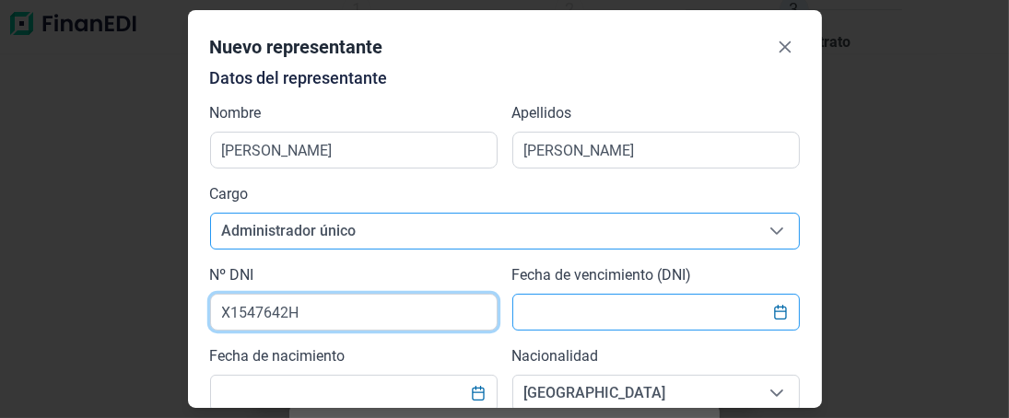
type input "X1547642H"
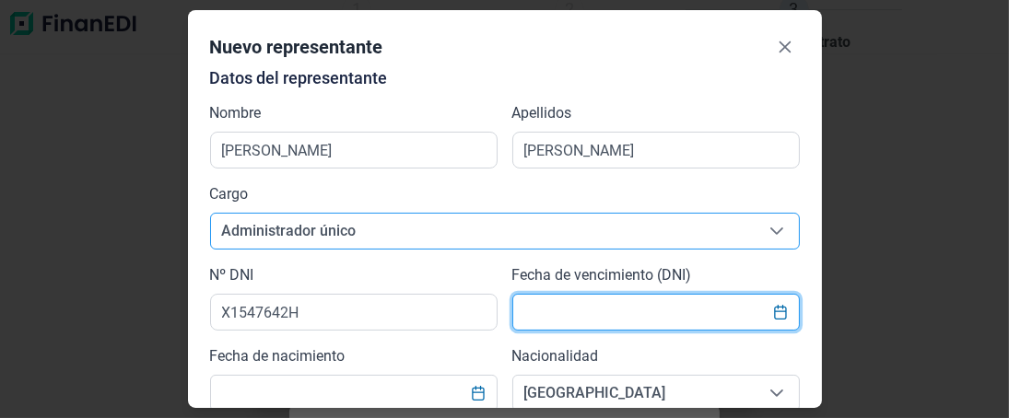
click at [603, 322] on input "text" at bounding box center [656, 312] width 288 height 37
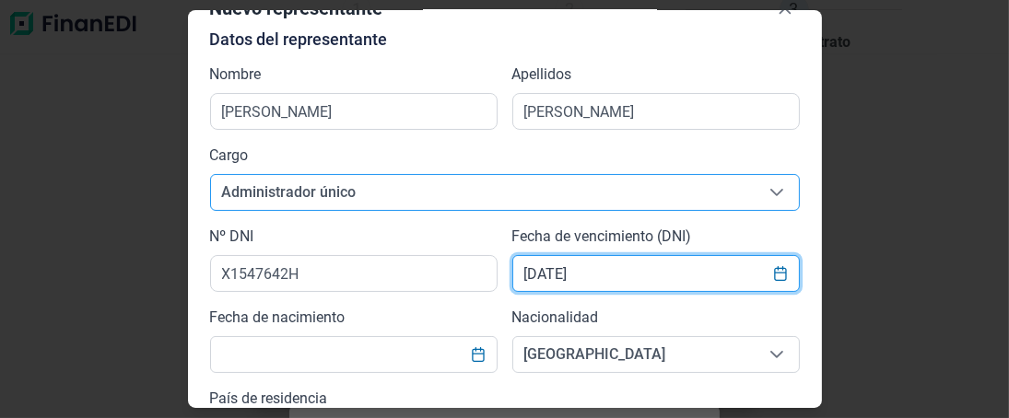
scroll to position [91, 0]
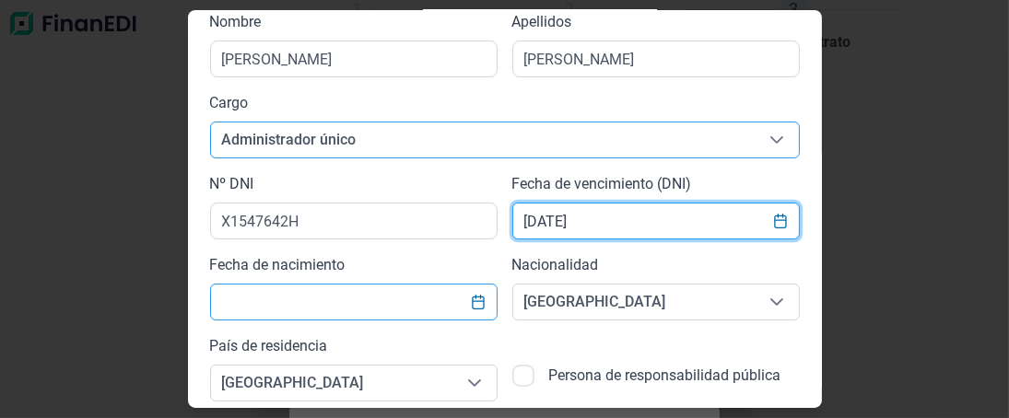
type input "[DATE]"
click at [292, 302] on input "text" at bounding box center [354, 302] width 288 height 37
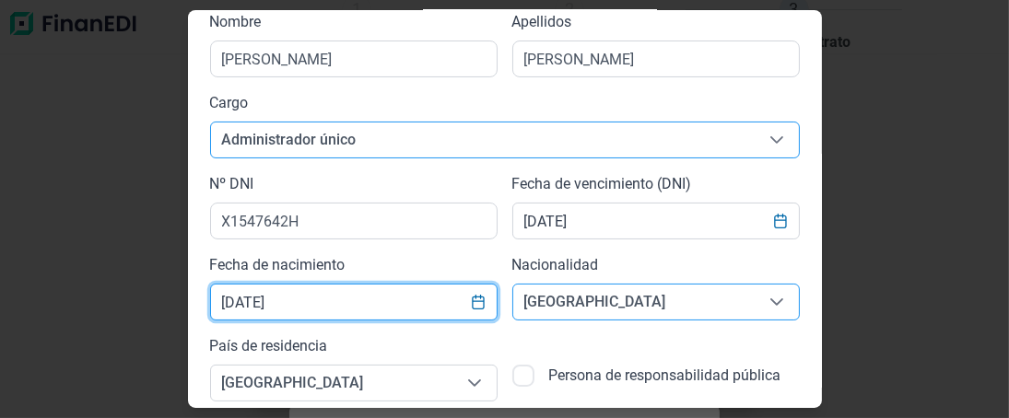
type input "[DATE]"
click at [599, 318] on span "[GEOGRAPHIC_DATA]" at bounding box center [633, 302] width 241 height 35
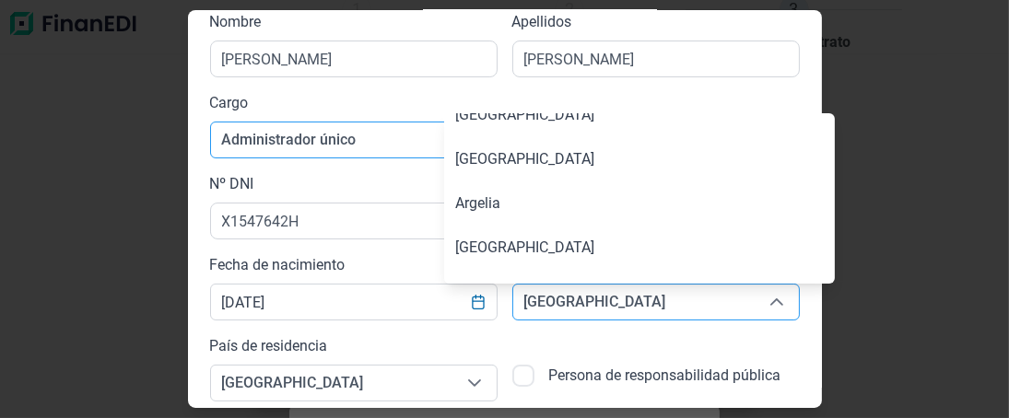
scroll to position [404, 0]
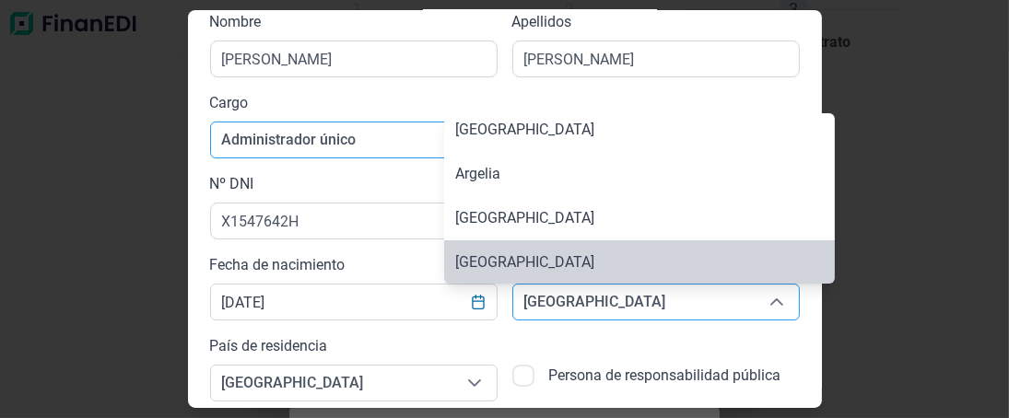
click at [542, 308] on span "[GEOGRAPHIC_DATA]" at bounding box center [633, 302] width 241 height 35
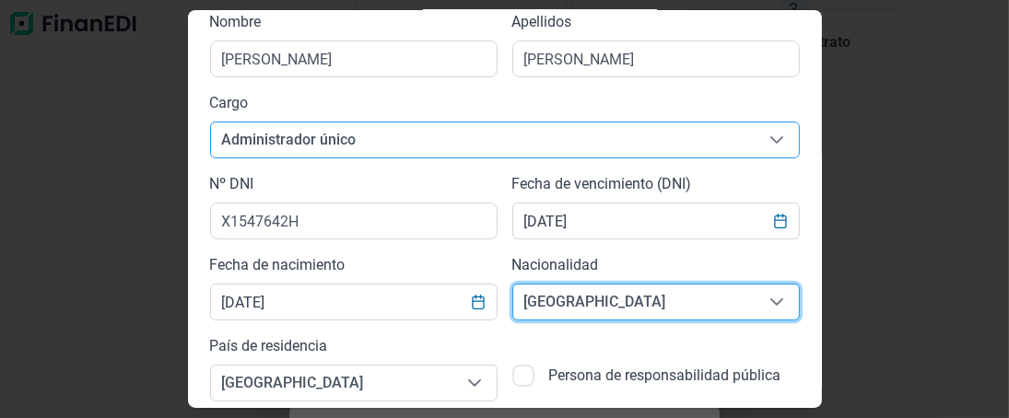
click at [542, 305] on span "[GEOGRAPHIC_DATA]" at bounding box center [633, 302] width 241 height 35
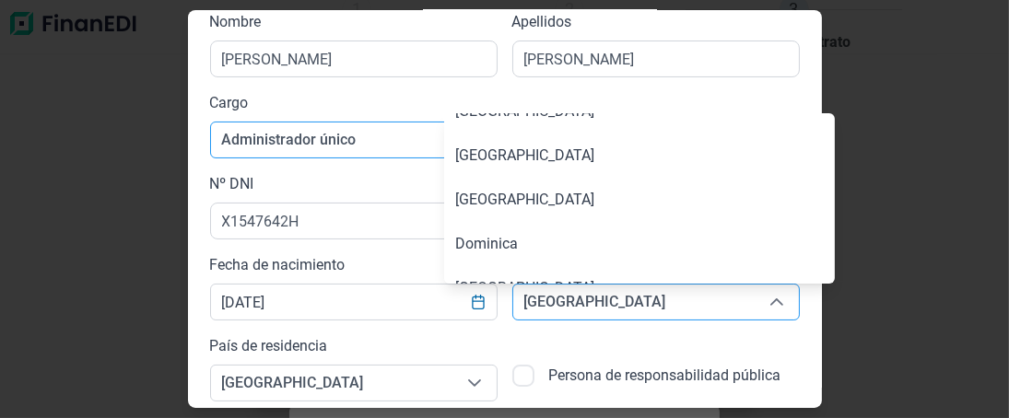
scroll to position [8381, 0]
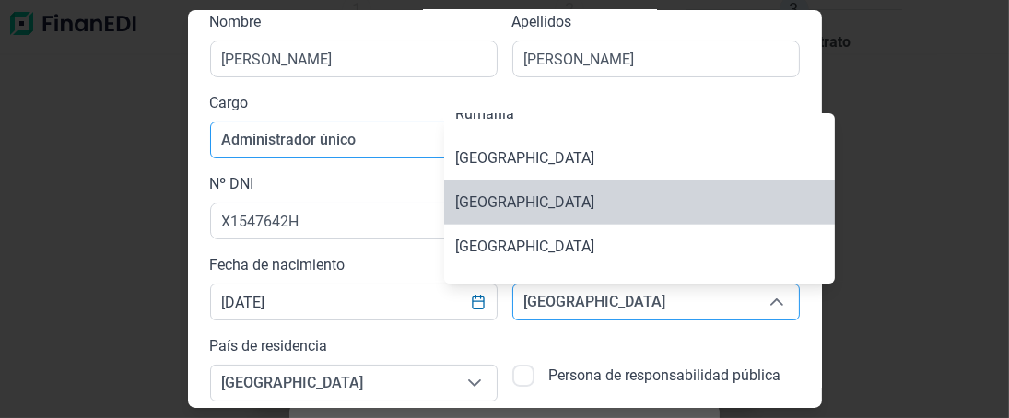
type input "[GEOGRAPHIC_DATA]"
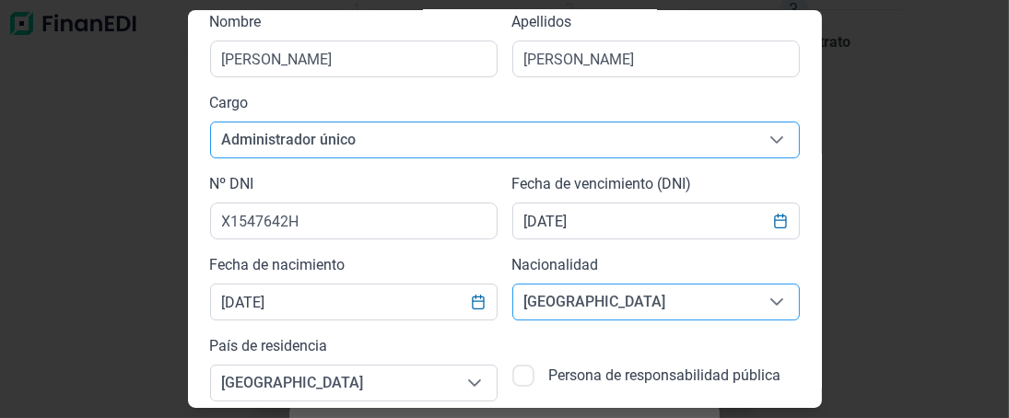
click at [543, 303] on span "[GEOGRAPHIC_DATA]" at bounding box center [633, 302] width 241 height 35
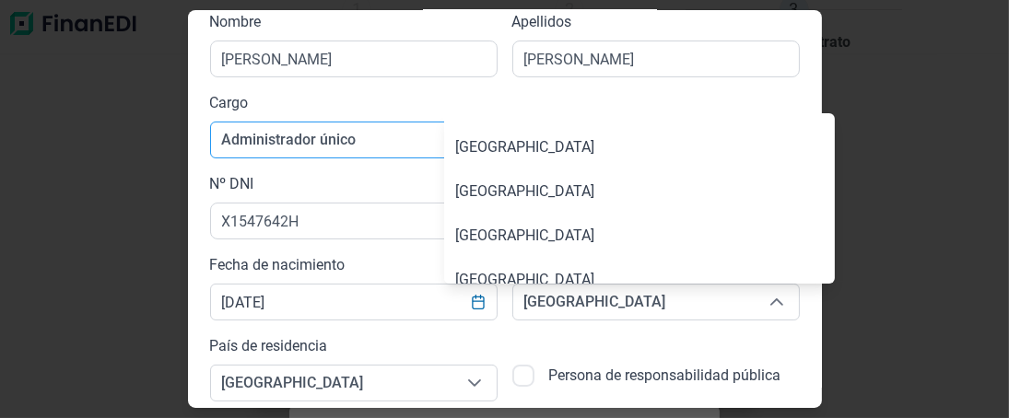
scroll to position [2690, 0]
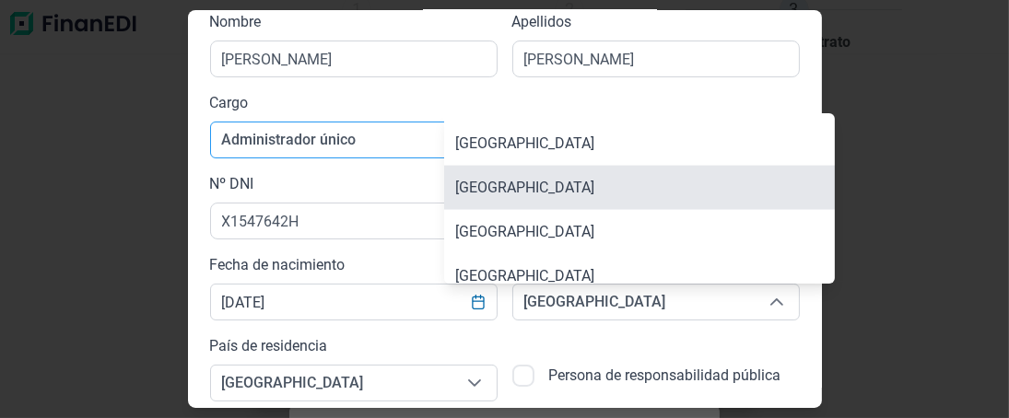
click at [521, 182] on span "[GEOGRAPHIC_DATA]" at bounding box center [524, 188] width 139 height 18
type input "[GEOGRAPHIC_DATA]"
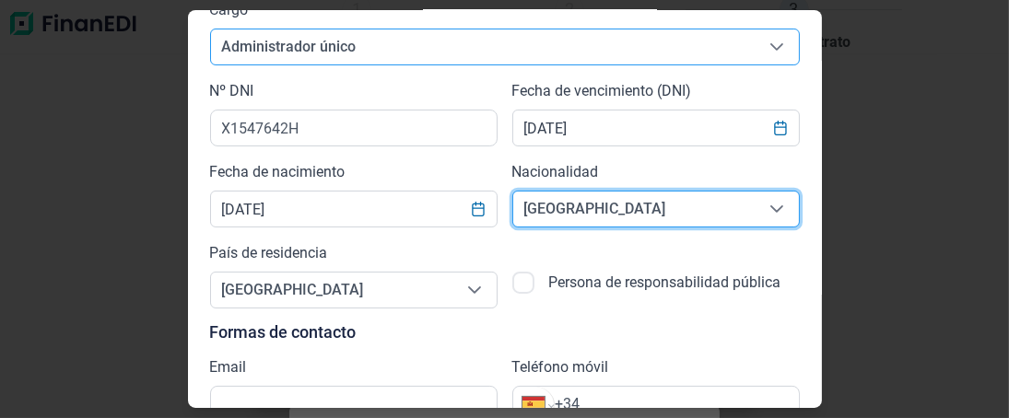
scroll to position [265, 0]
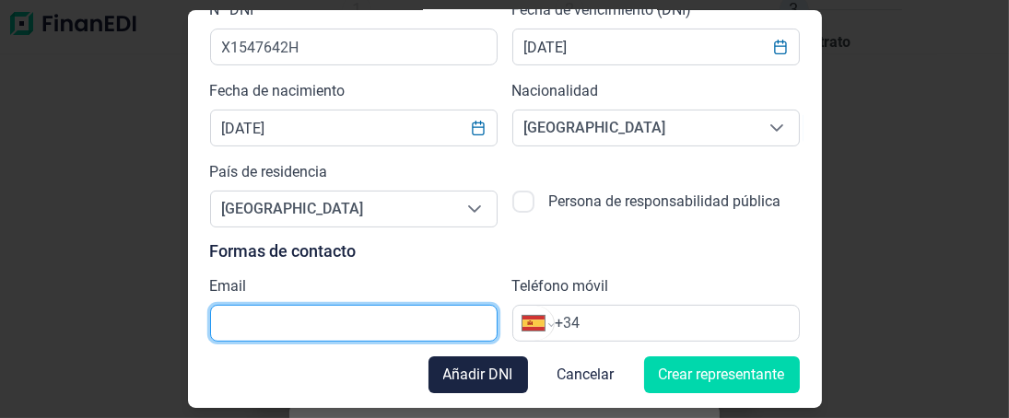
click at [253, 316] on input "text" at bounding box center [354, 323] width 288 height 37
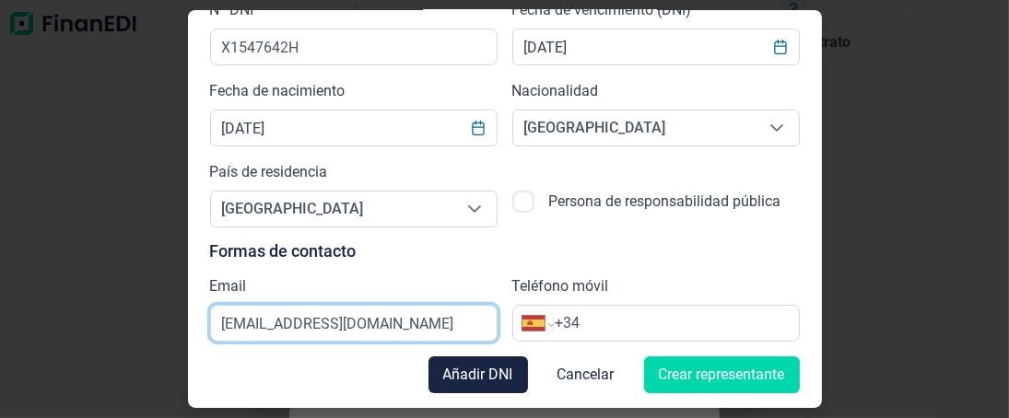
type input "[EMAIL_ADDRESS][DOMAIN_NAME]"
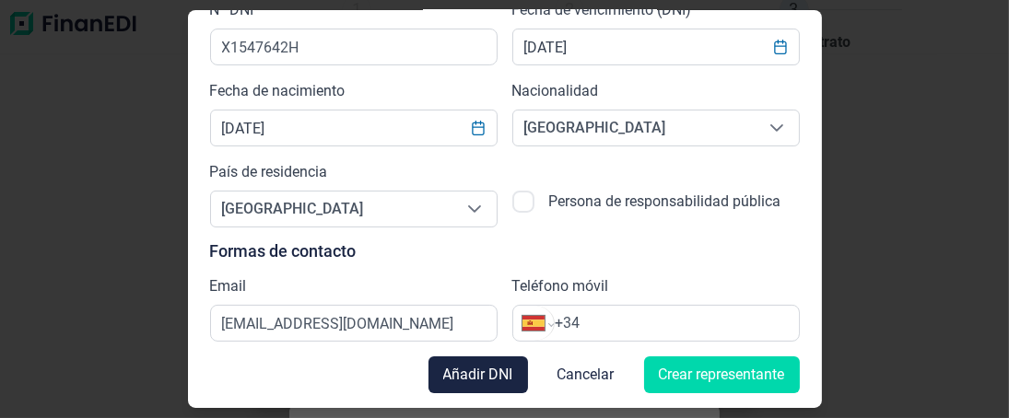
click at [583, 323] on input "+34" at bounding box center [677, 323] width 244 height 22
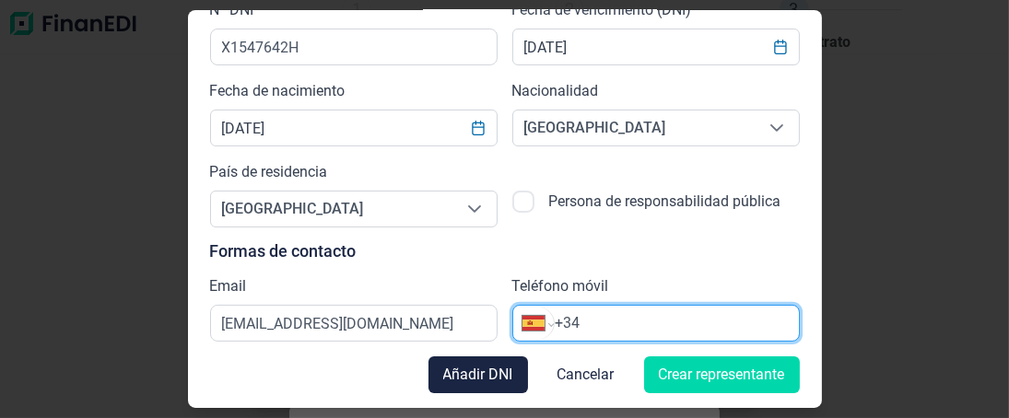
type input "[PHONE_NUMBER]"
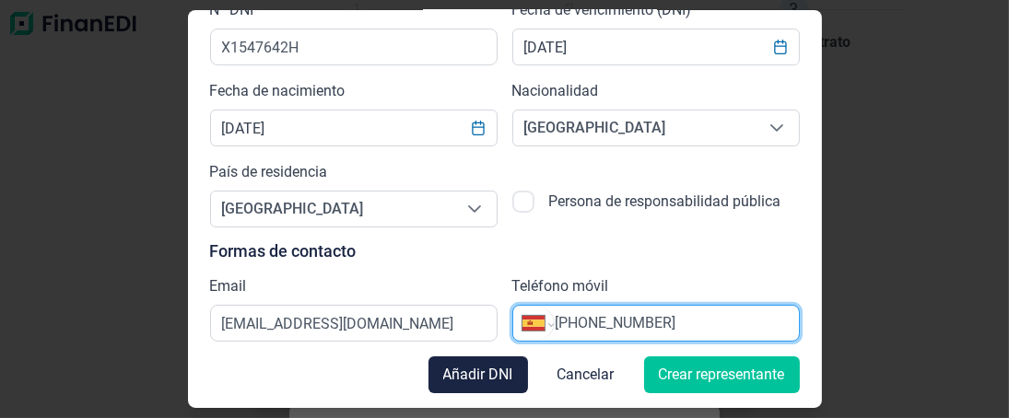
click at [732, 380] on span "Crear representante" at bounding box center [722, 375] width 126 height 22
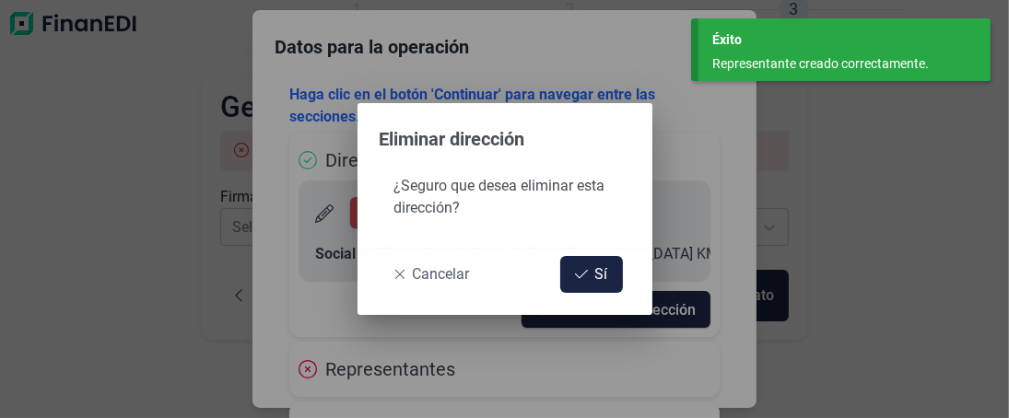
click at [401, 275] on icon at bounding box center [399, 274] width 11 height 15
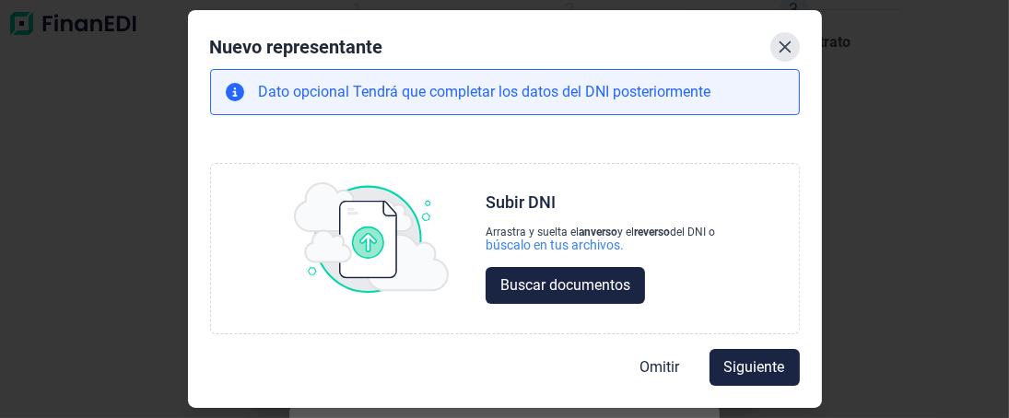
click at [782, 47] on icon "Close" at bounding box center [785, 47] width 15 height 15
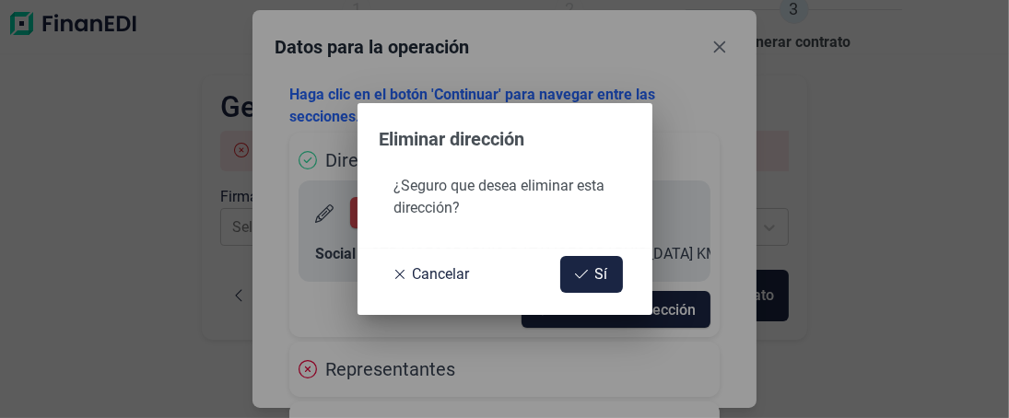
click at [731, 45] on div "Eliminar dirección ¿Seguro que desea eliminar esta dirección? Cancelar Sí" at bounding box center [504, 209] width 1009 height 418
click at [422, 271] on span "Cancelar" at bounding box center [441, 275] width 57 height 22
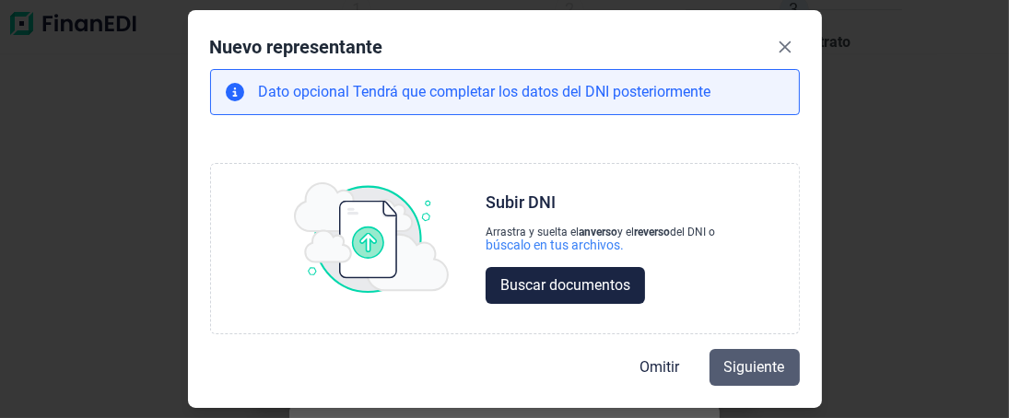
click at [758, 368] on span "Siguiente" at bounding box center [754, 368] width 61 height 22
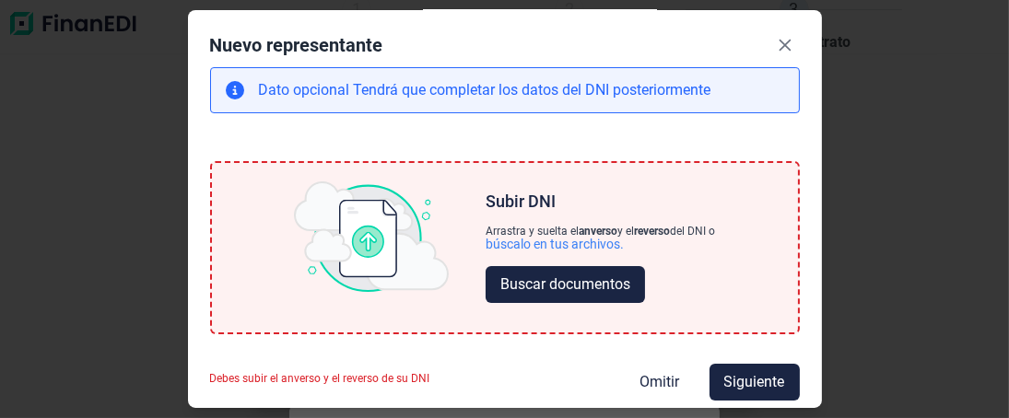
scroll to position [0, 0]
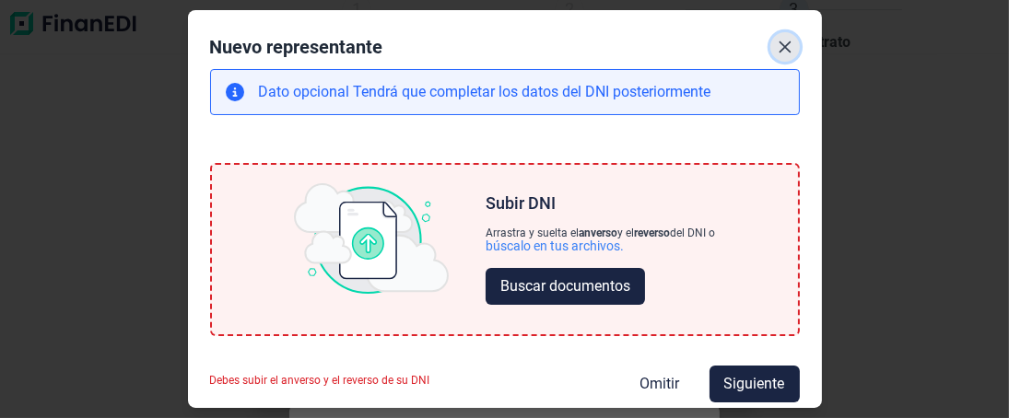
click at [779, 49] on icon "Close" at bounding box center [785, 47] width 12 height 12
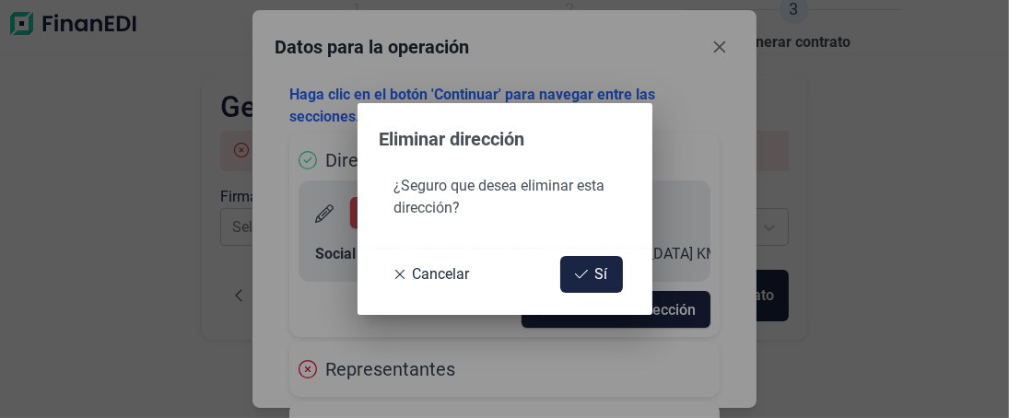
click at [723, 53] on div "Eliminar dirección ¿Seguro que desea eliminar esta dirección? Cancelar Sí" at bounding box center [504, 209] width 1009 height 418
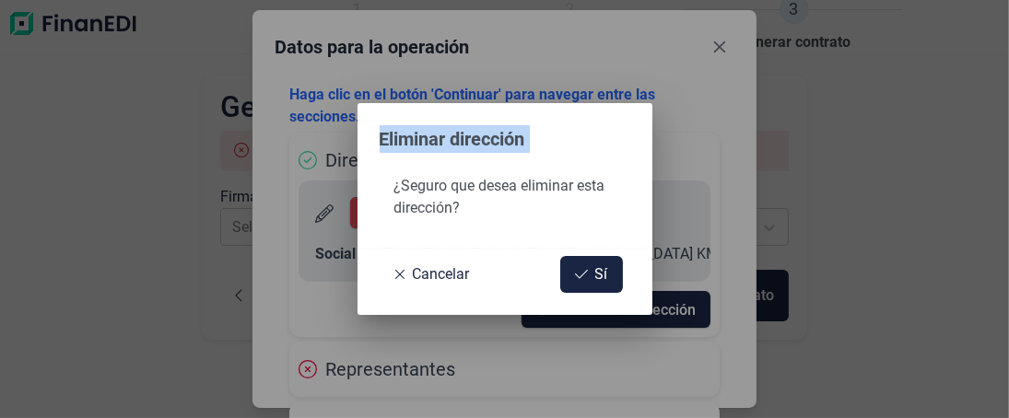
drag, startPoint x: 723, startPoint y: 53, endPoint x: 629, endPoint y: 236, distance: 206.1
click at [713, 60] on div "Eliminar dirección ¿Seguro que desea eliminar esta dirección? Cancelar Sí" at bounding box center [504, 209] width 1009 height 418
click at [607, 276] on button "Sí" at bounding box center [591, 274] width 63 height 37
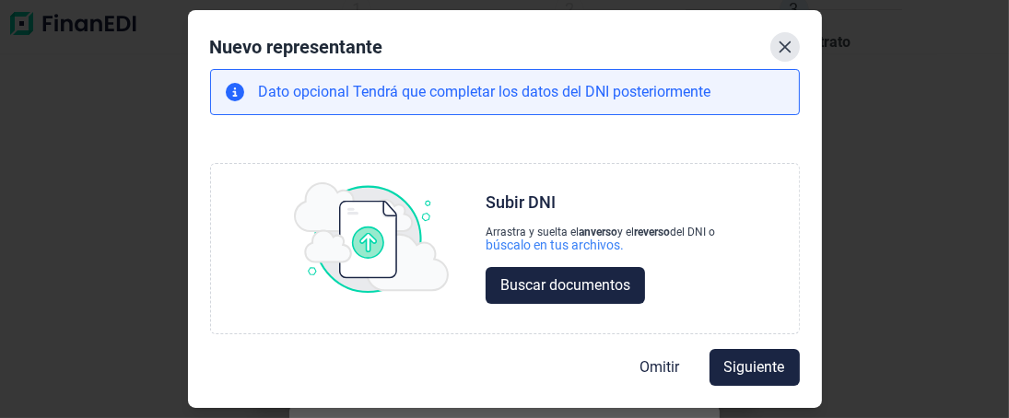
click at [783, 43] on icon "Close" at bounding box center [785, 47] width 15 height 15
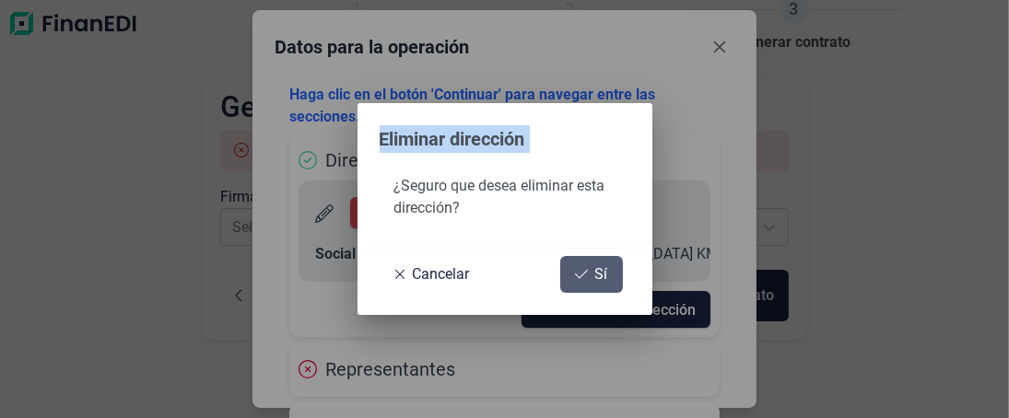
click at [588, 274] on button "Sí" at bounding box center [591, 274] width 63 height 37
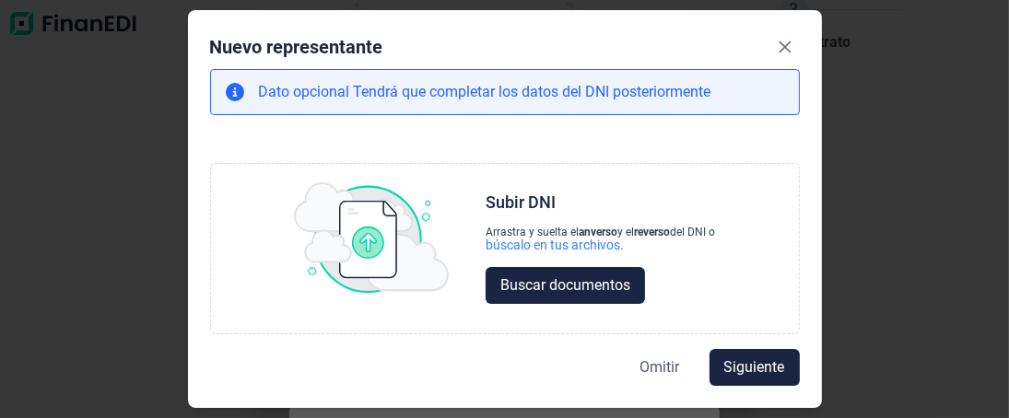
click at [651, 366] on span "Omitir" at bounding box center [660, 368] width 40 height 22
select select "ES"
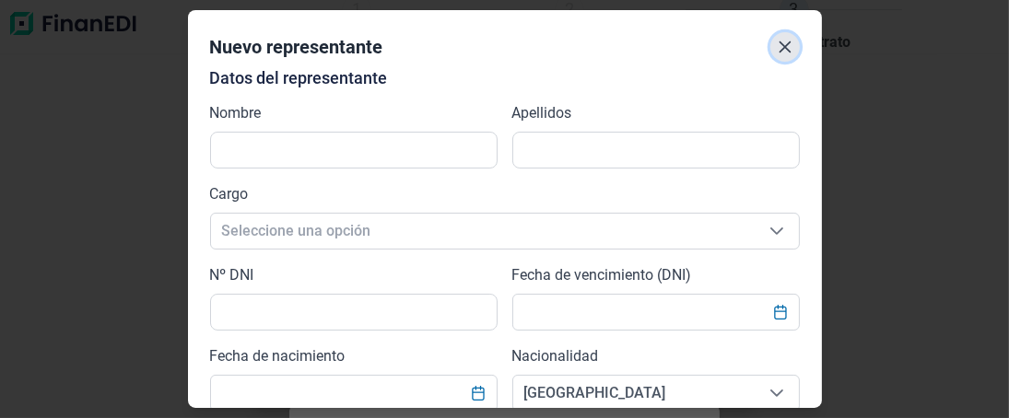
click at [780, 46] on icon "Close" at bounding box center [785, 47] width 15 height 15
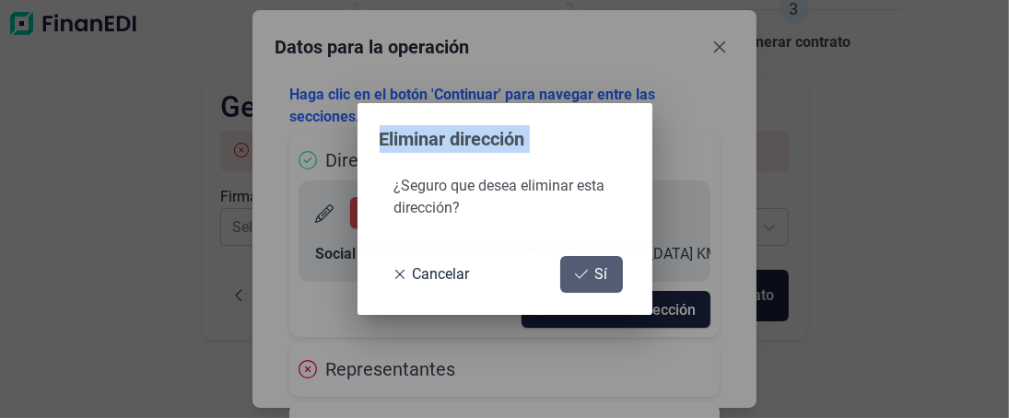
click at [604, 271] on span "Sí" at bounding box center [601, 275] width 13 height 22
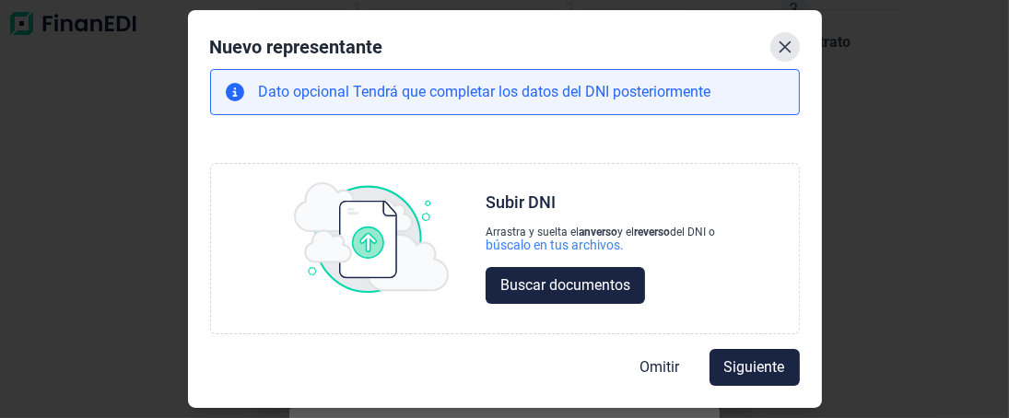
click at [787, 41] on icon "Close" at bounding box center [785, 47] width 15 height 15
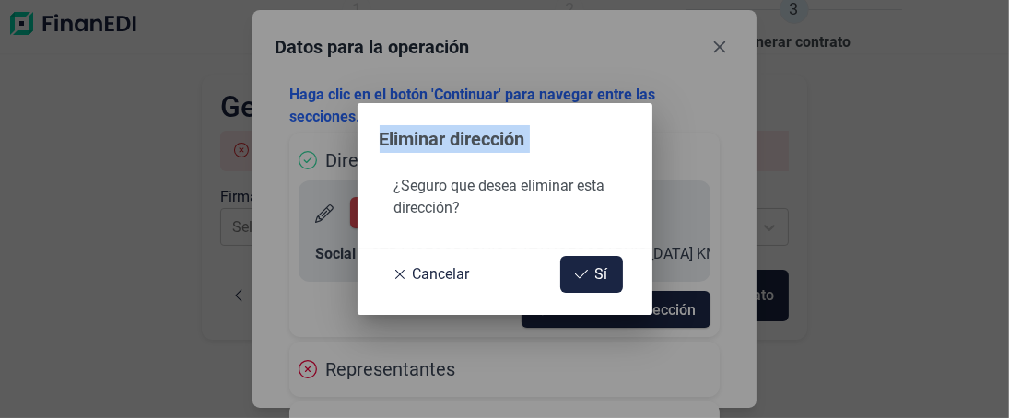
click at [728, 40] on div "Eliminar dirección ¿Seguro que desea eliminar esta dirección? Cancelar Sí" at bounding box center [504, 209] width 1009 height 418
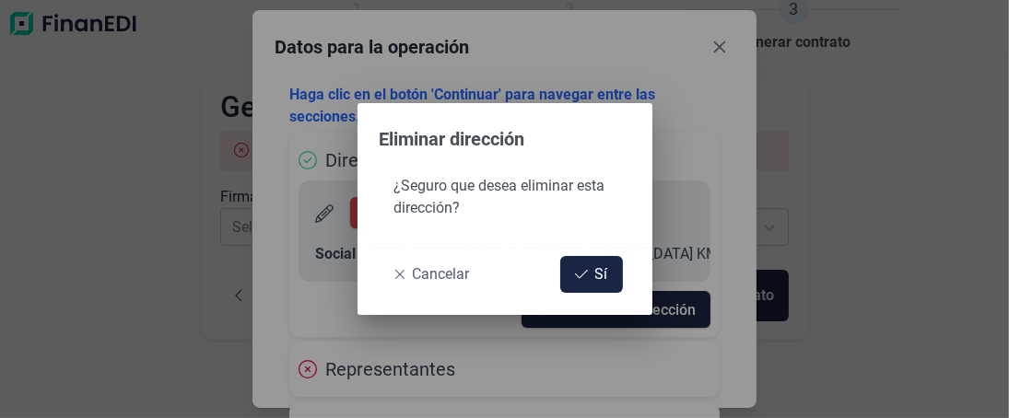
click at [429, 270] on span "Cancelar" at bounding box center [441, 275] width 57 height 22
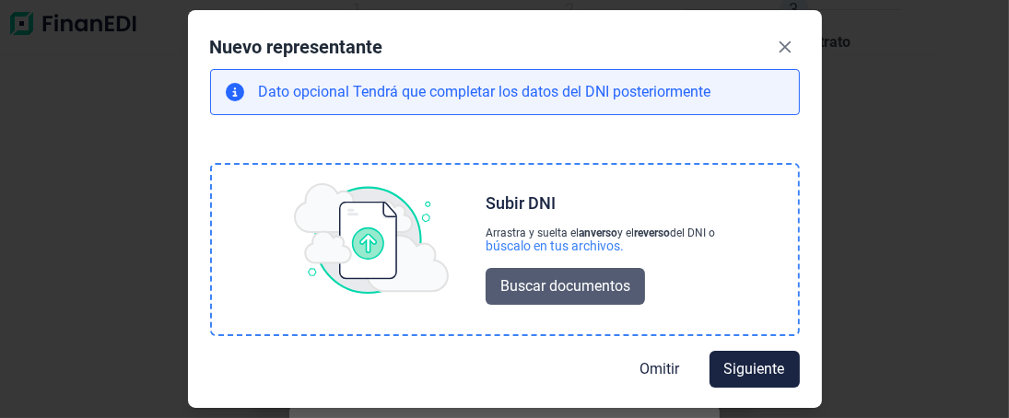
click at [588, 288] on span "Buscar documentos" at bounding box center [565, 287] width 130 height 22
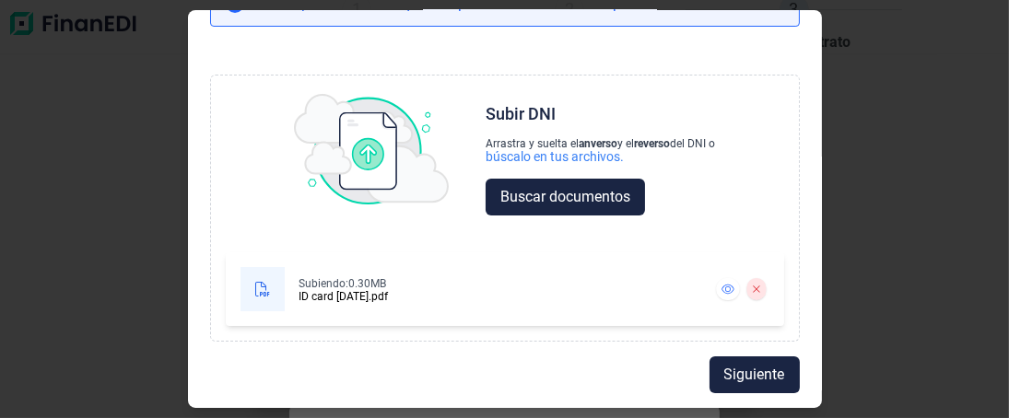
scroll to position [87, 0]
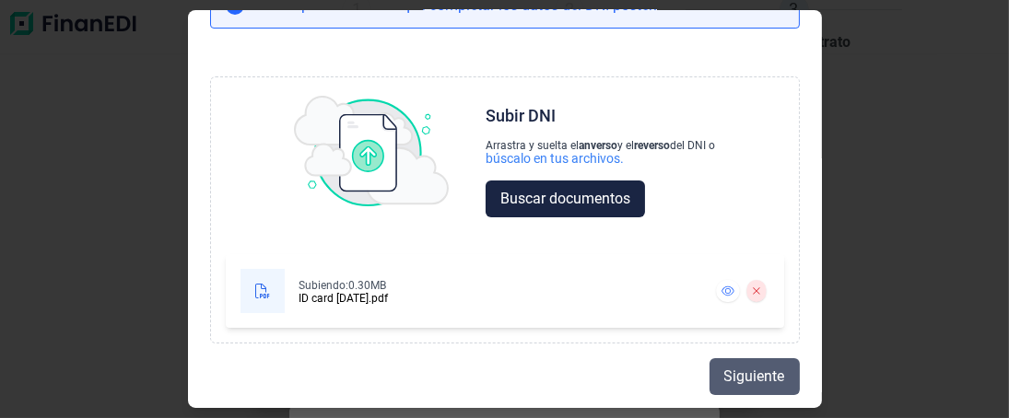
click at [750, 376] on span "Siguiente" at bounding box center [754, 377] width 61 height 22
select select "ES"
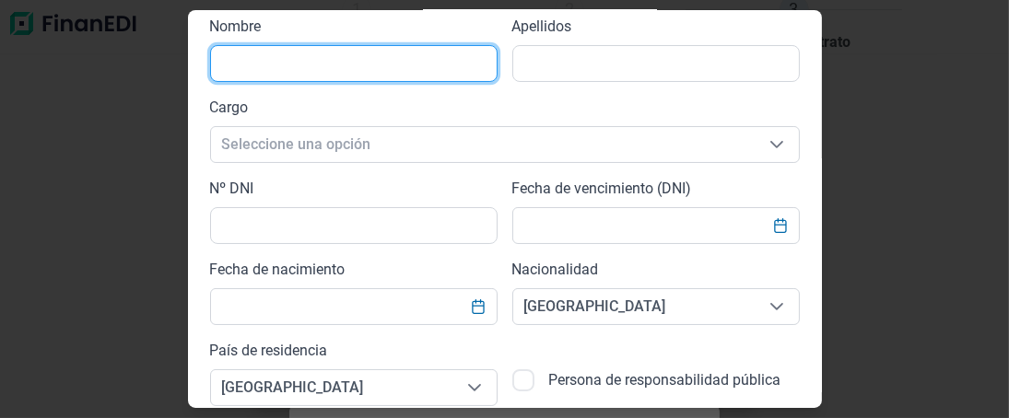
click at [236, 65] on input "text" at bounding box center [354, 63] width 288 height 37
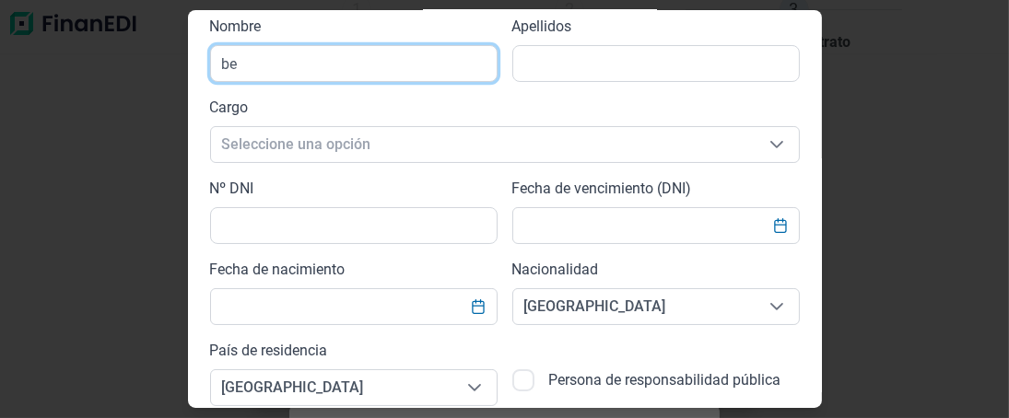
type input "b"
type input "[PERSON_NAME]"
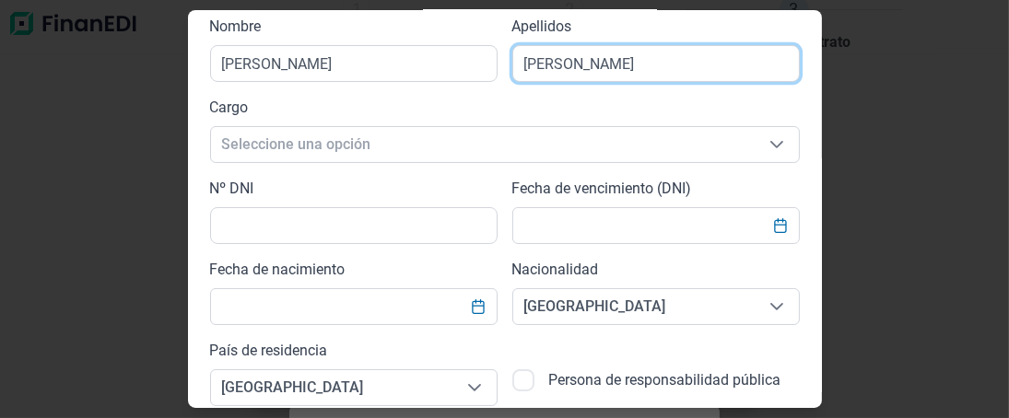
type input "[PERSON_NAME]"
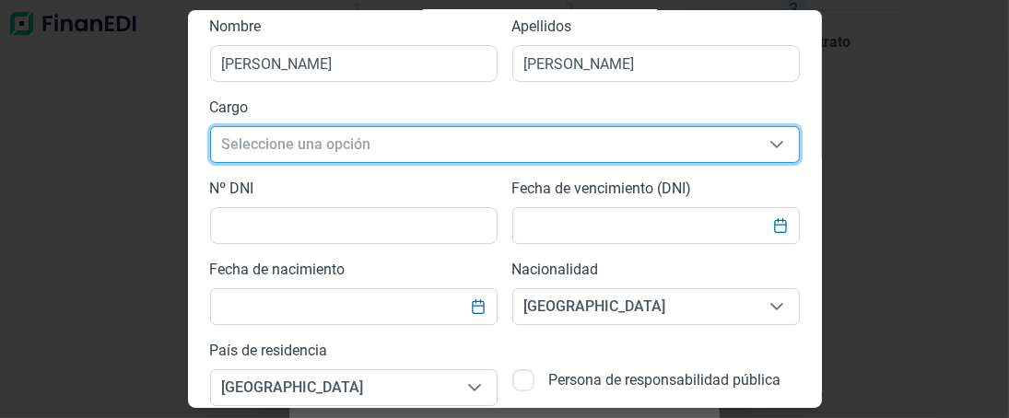
scroll to position [21, 10]
click at [277, 138] on span "Seleccione una opción" at bounding box center [483, 144] width 544 height 35
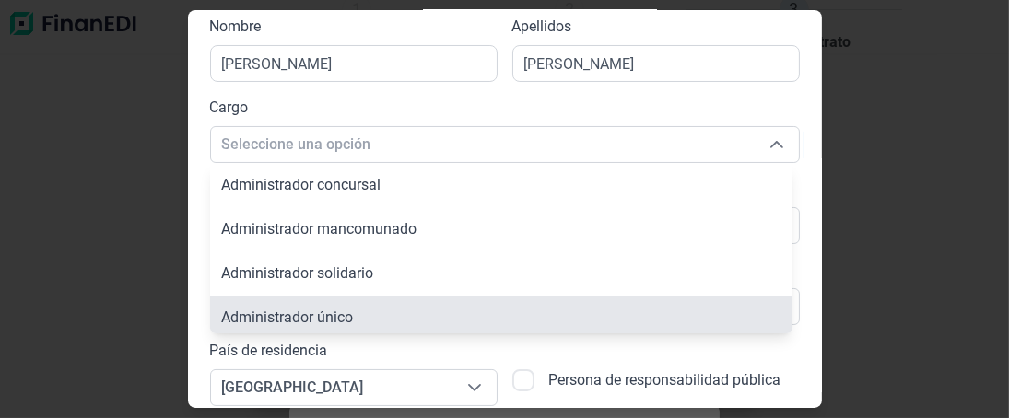
scroll to position [6, 0]
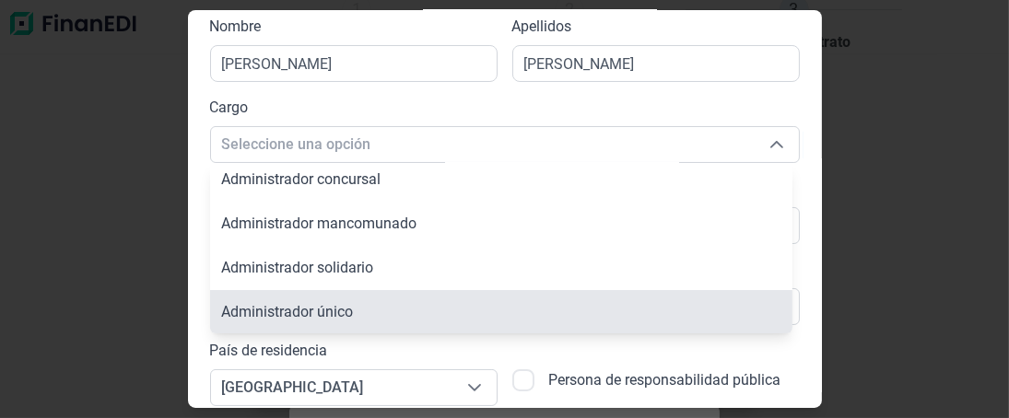
click at [301, 311] on span "Administrador único" at bounding box center [287, 312] width 132 height 18
type input "Administrador único"
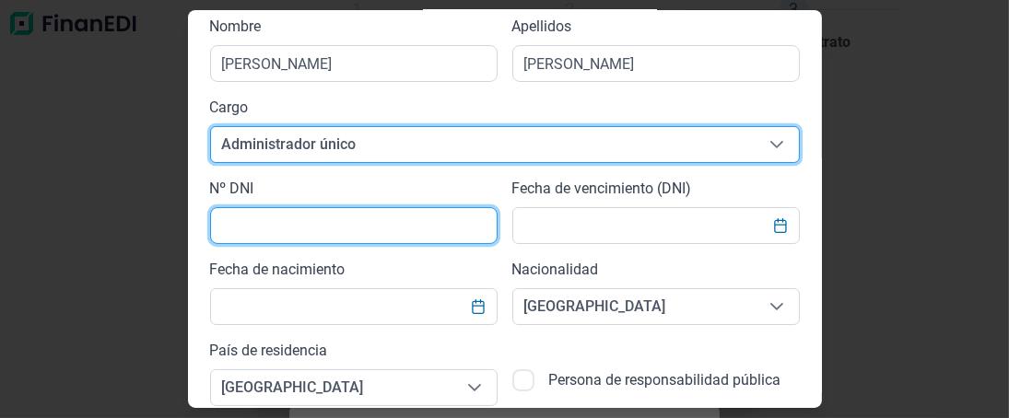
click at [283, 234] on input "text" at bounding box center [354, 225] width 288 height 37
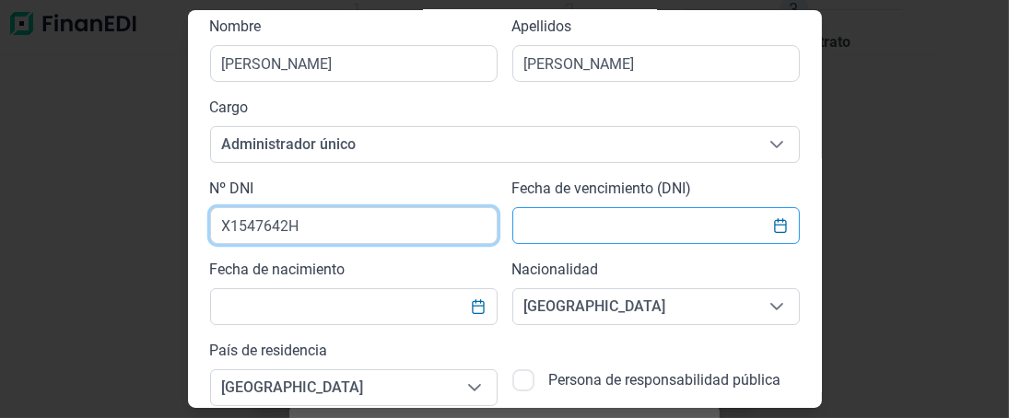
type input "X1547642H"
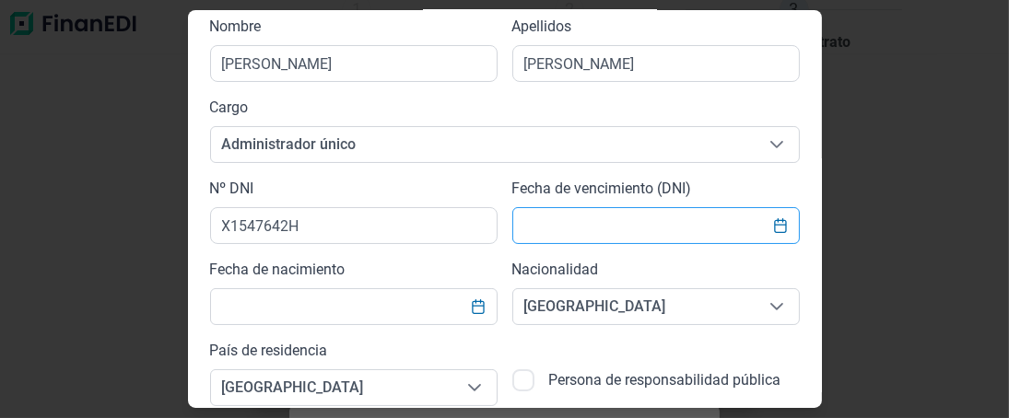
click at [543, 233] on input "text" at bounding box center [656, 225] width 288 height 37
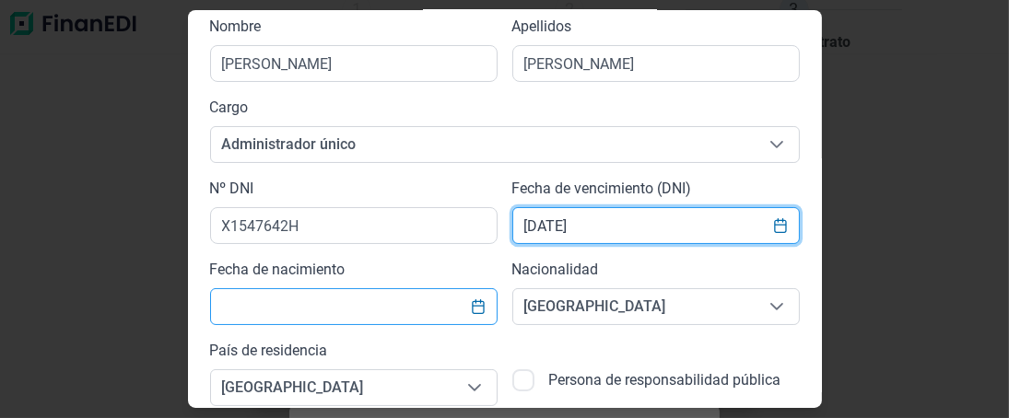
type input "[DATE]"
click at [419, 311] on input "text" at bounding box center [354, 306] width 288 height 37
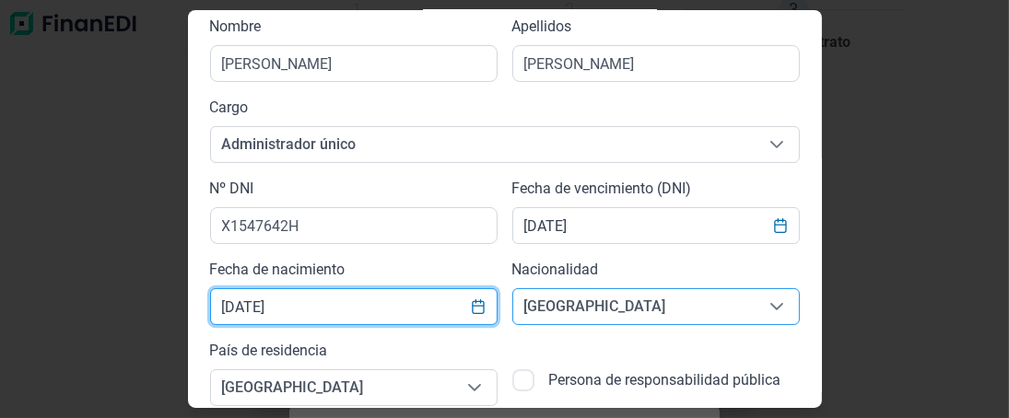
type input "[DATE]"
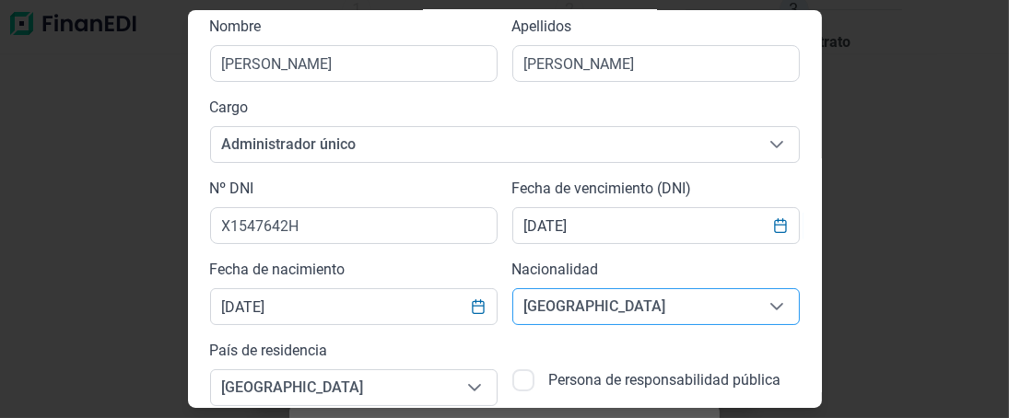
click at [642, 313] on span "[GEOGRAPHIC_DATA]" at bounding box center [633, 306] width 241 height 35
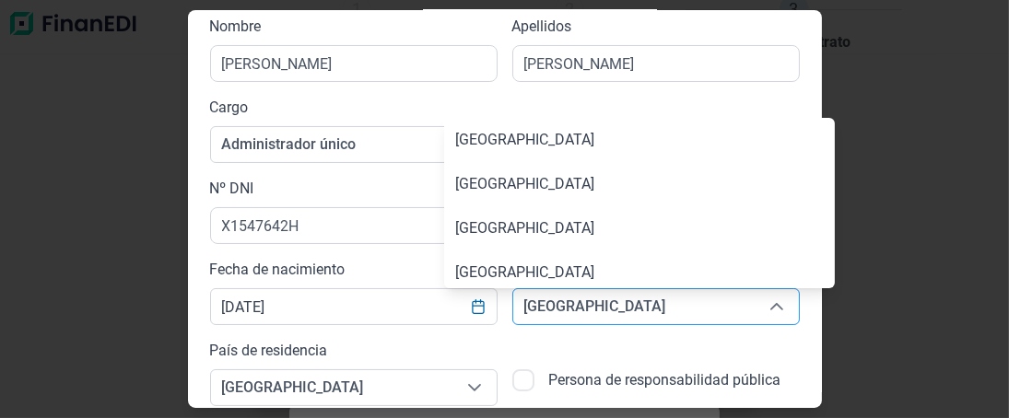
click at [632, 322] on span "[GEOGRAPHIC_DATA]" at bounding box center [633, 306] width 241 height 35
click at [567, 310] on span "[GEOGRAPHIC_DATA]" at bounding box center [633, 306] width 241 height 35
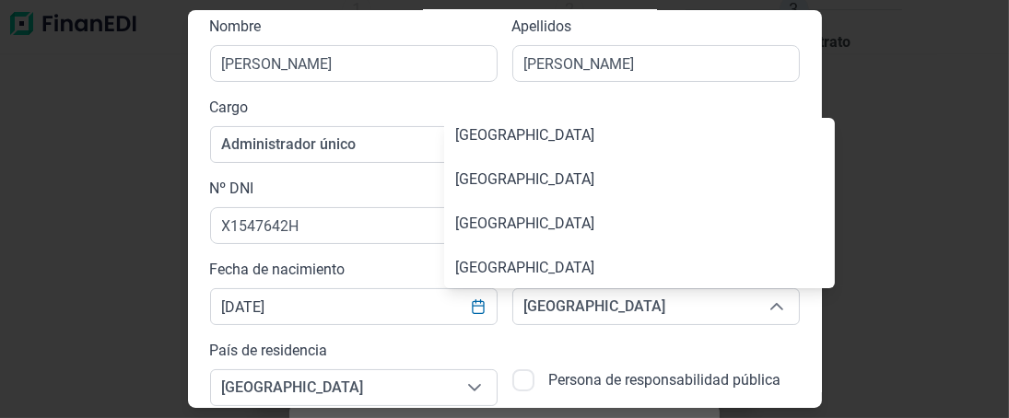
scroll to position [2739, 0]
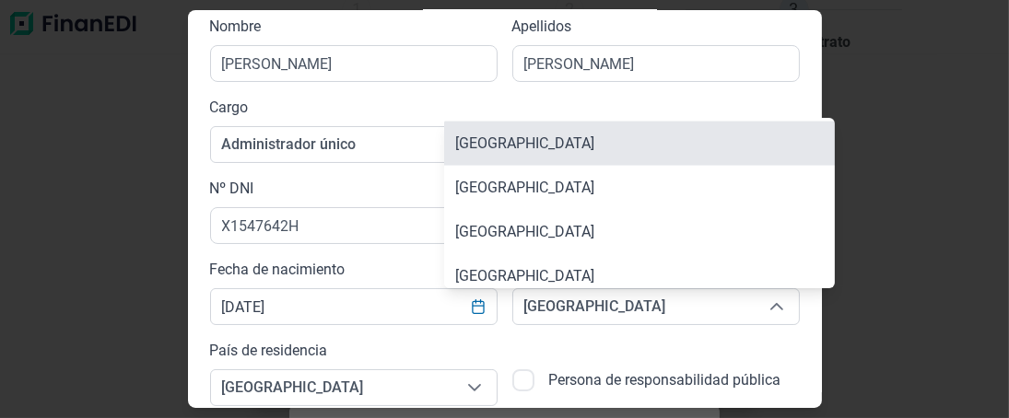
click at [550, 138] on span "[GEOGRAPHIC_DATA]" at bounding box center [524, 144] width 139 height 18
type input "[GEOGRAPHIC_DATA]"
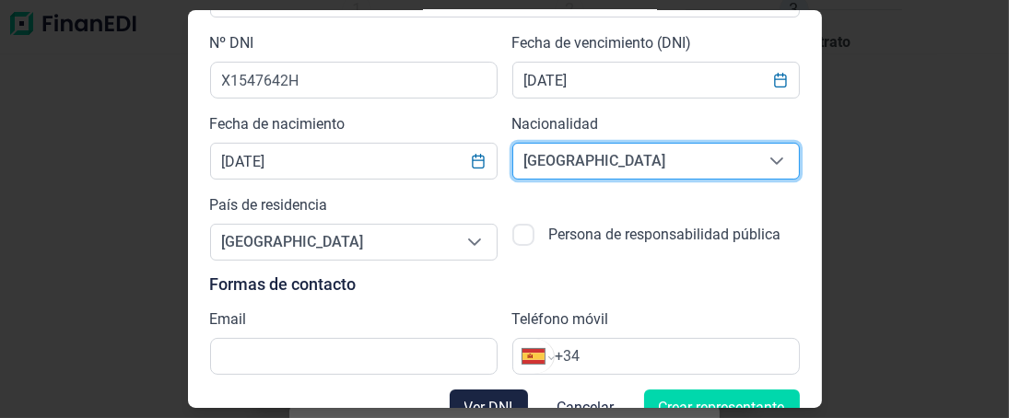
scroll to position [265, 0]
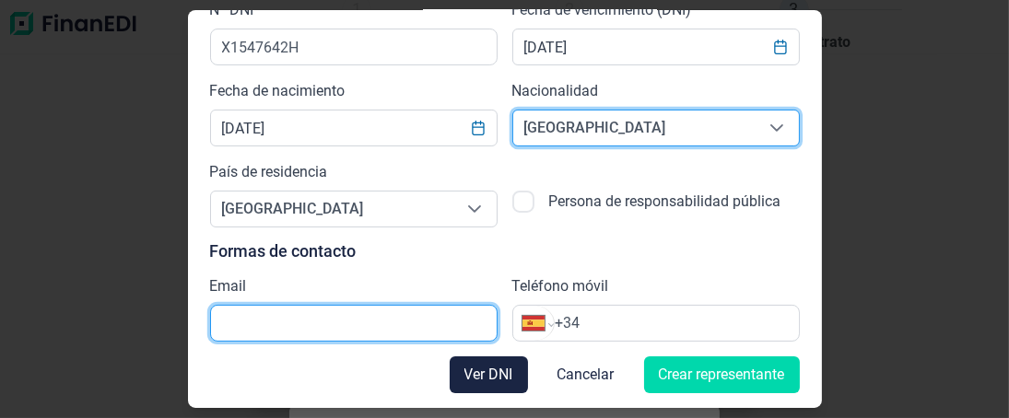
click at [305, 334] on input "text" at bounding box center [354, 323] width 288 height 37
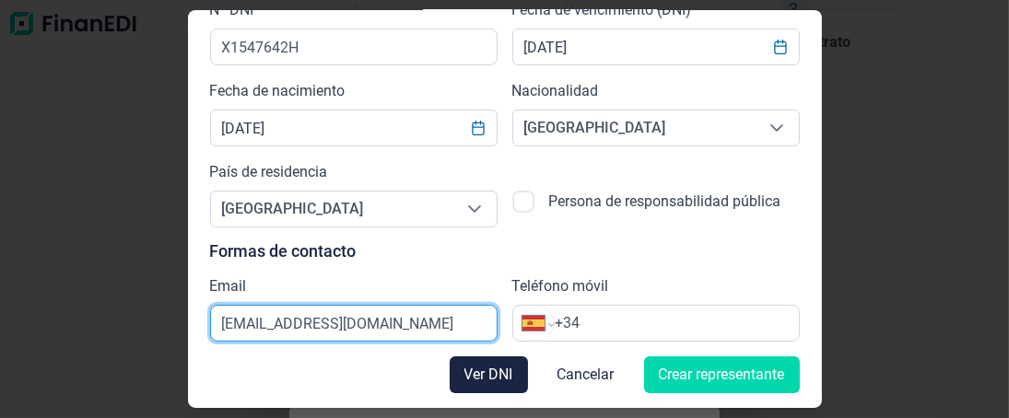
type input "[EMAIL_ADDRESS][DOMAIN_NAME]"
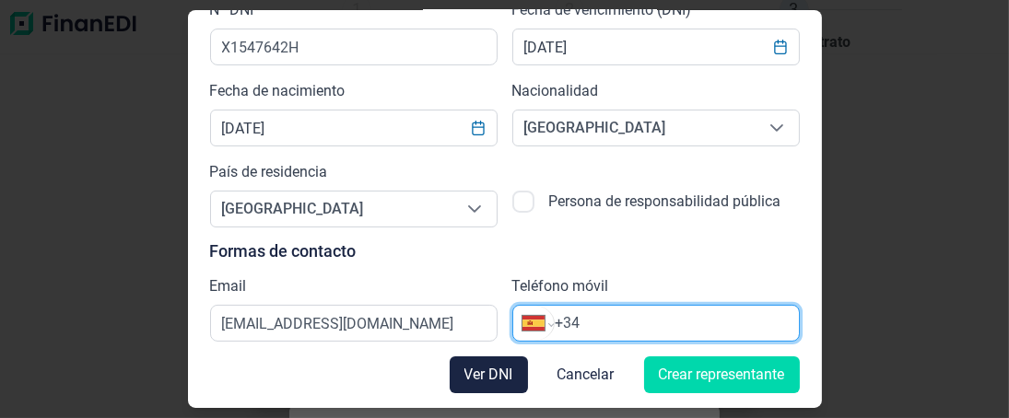
click at [591, 323] on input "+34" at bounding box center [677, 323] width 244 height 22
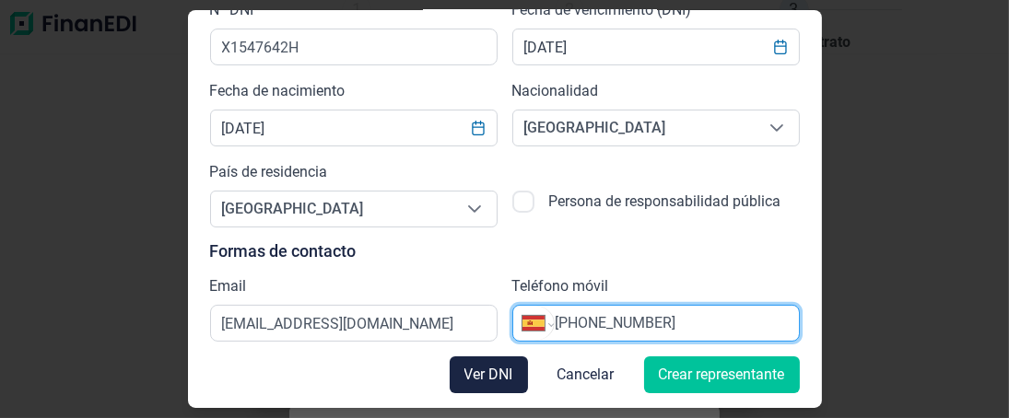
type input "[PHONE_NUMBER]"
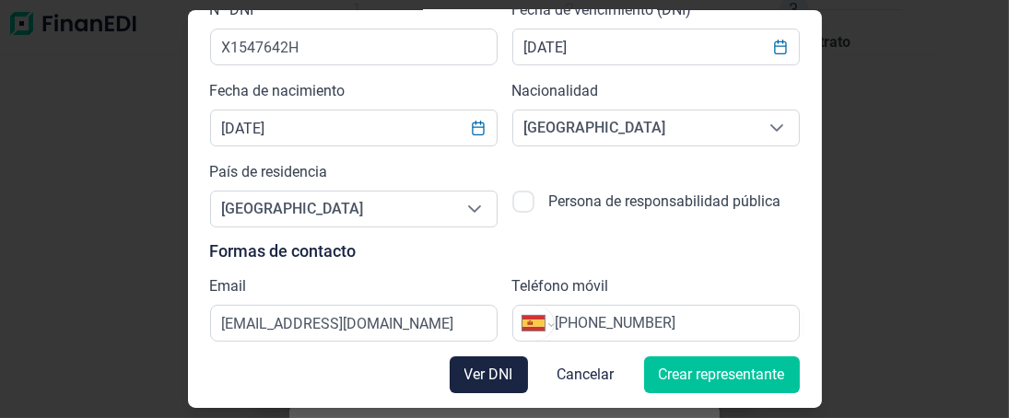
click at [706, 375] on span "Crear representante" at bounding box center [722, 375] width 126 height 22
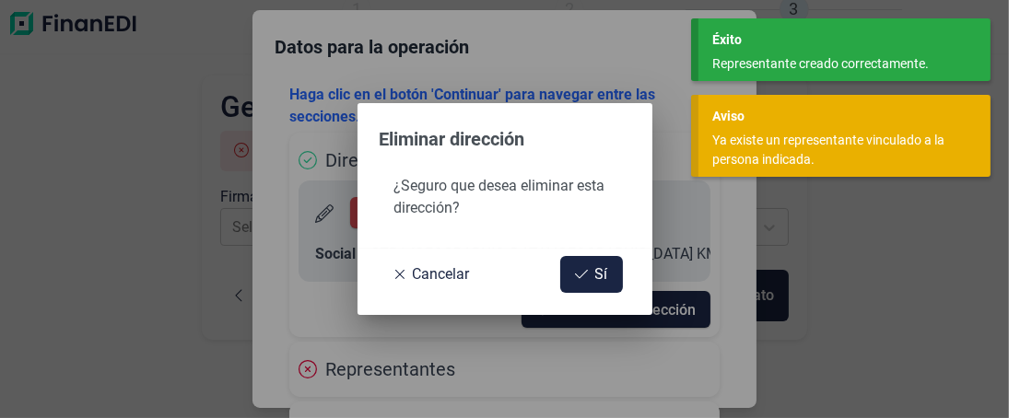
click at [783, 149] on div "Ya existe un representante vinculado a la persona indicada." at bounding box center [837, 150] width 251 height 39
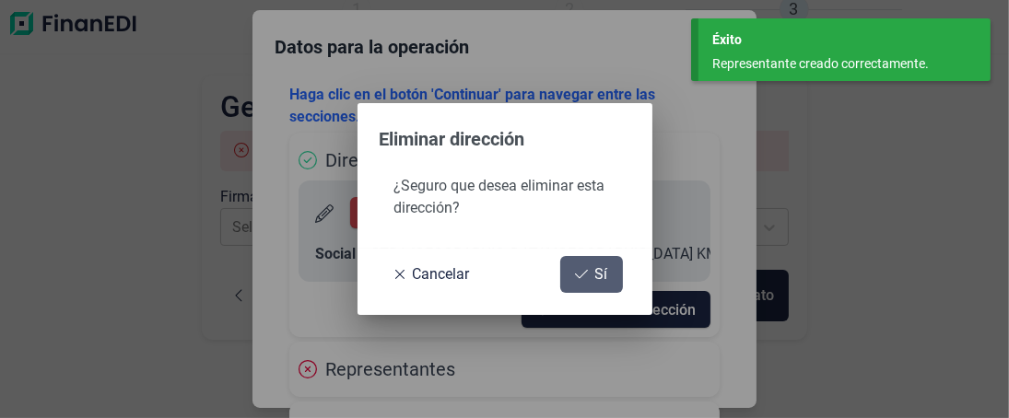
click at [593, 275] on button "Sí" at bounding box center [591, 274] width 63 height 37
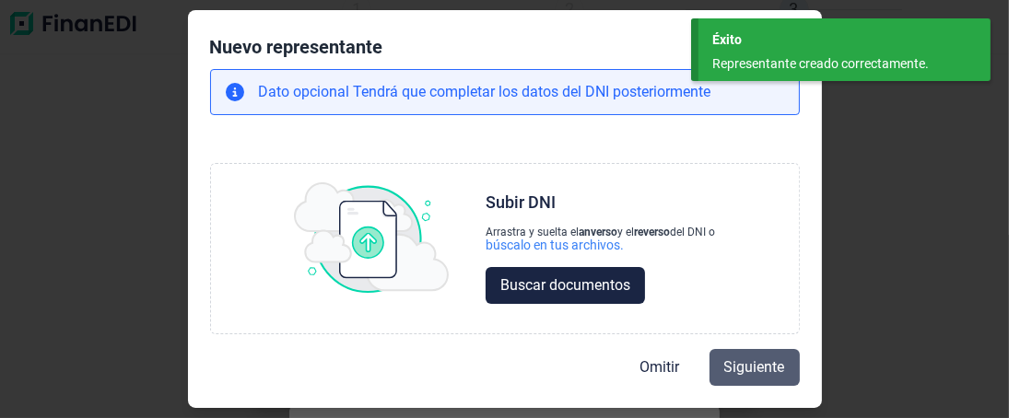
click at [750, 361] on span "Siguiente" at bounding box center [754, 368] width 61 height 22
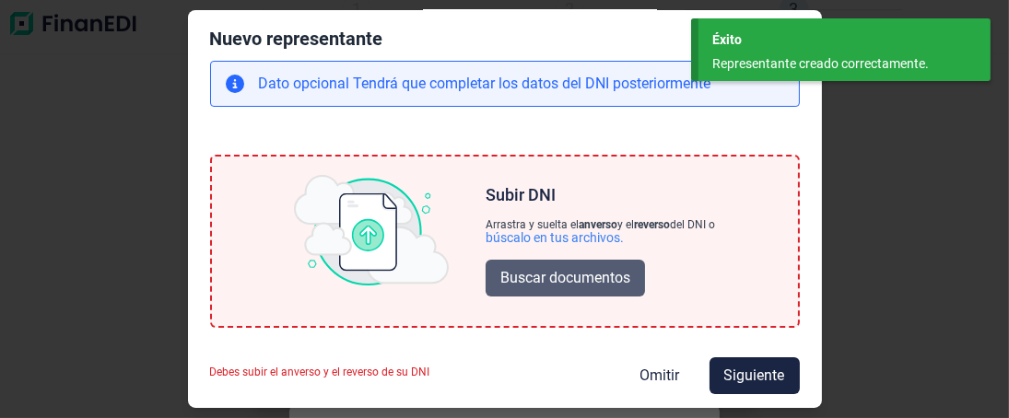
scroll to position [0, 0]
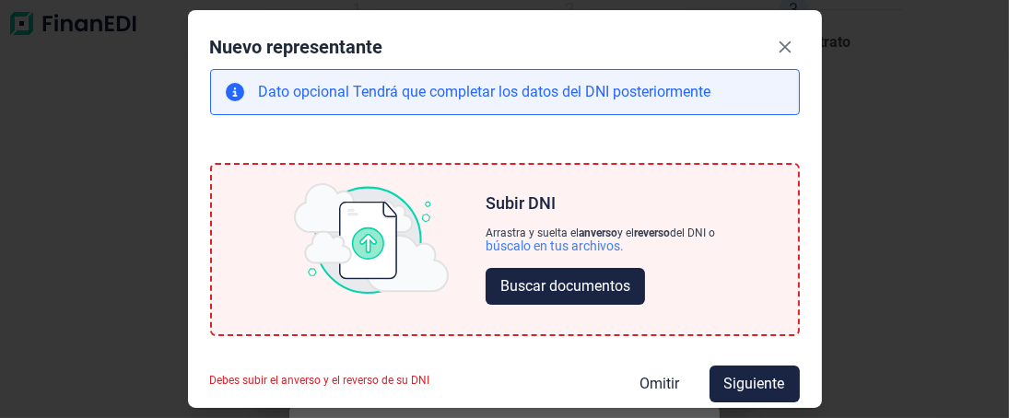
click at [719, 40] on div "Éxito" at bounding box center [844, 39] width 264 height 19
click at [783, 43] on button "Close" at bounding box center [784, 46] width 29 height 29
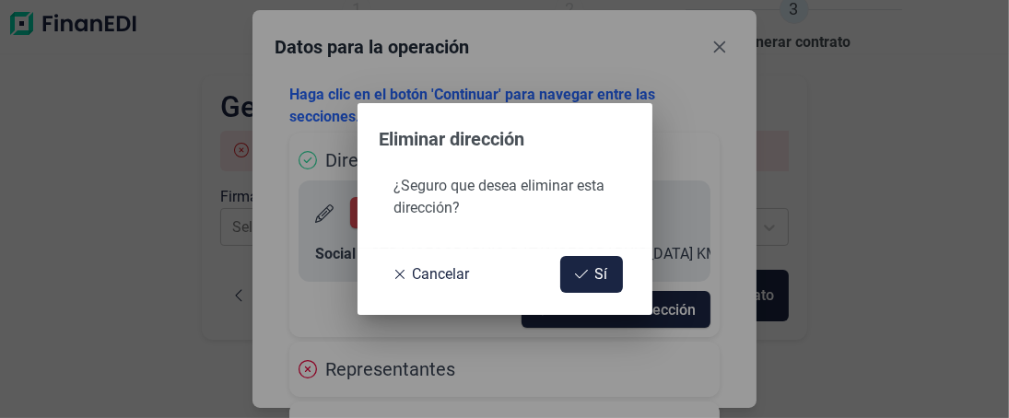
click at [720, 48] on div "Eliminar dirección ¿Seguro que desea eliminar esta dirección? Cancelar Sí" at bounding box center [504, 209] width 1009 height 418
click at [595, 281] on span "Sí" at bounding box center [601, 275] width 13 height 22
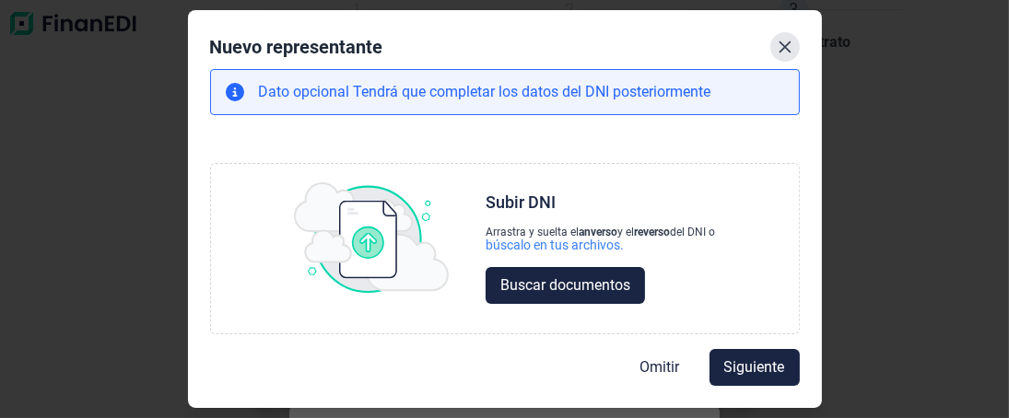
click at [787, 48] on icon "Close" at bounding box center [785, 47] width 15 height 15
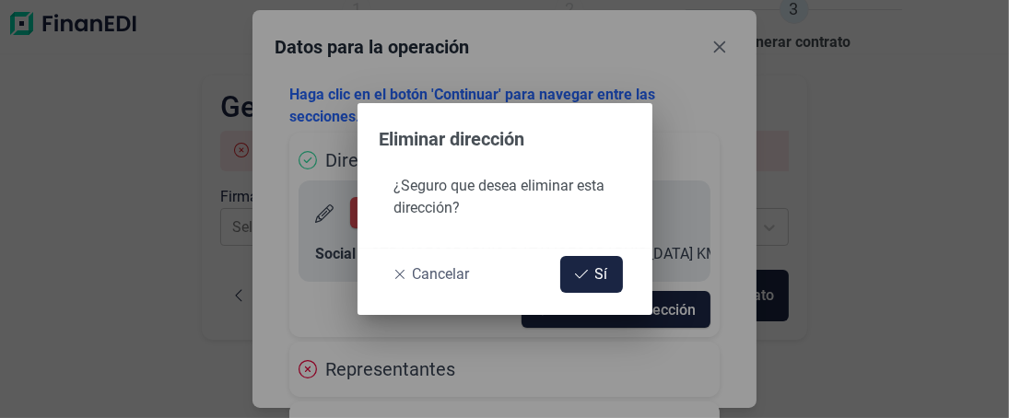
click at [406, 278] on button "Cancelar" at bounding box center [432, 274] width 105 height 37
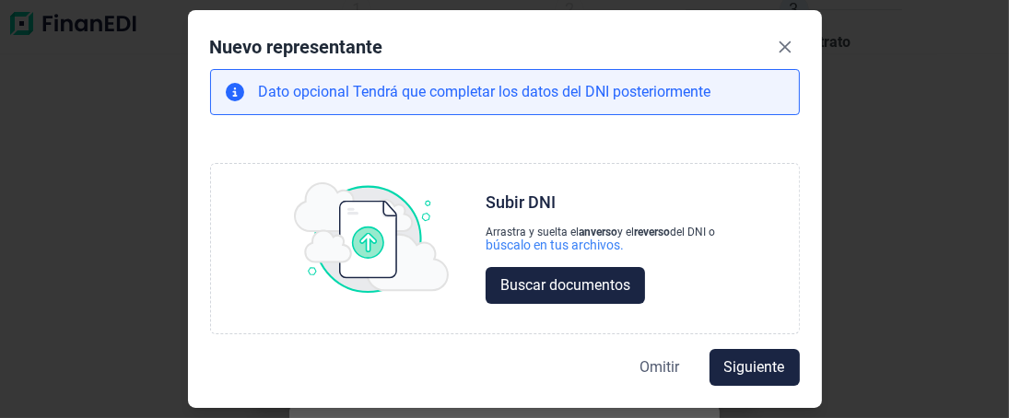
click at [655, 369] on span "Omitir" at bounding box center [660, 368] width 40 height 22
select select "ES"
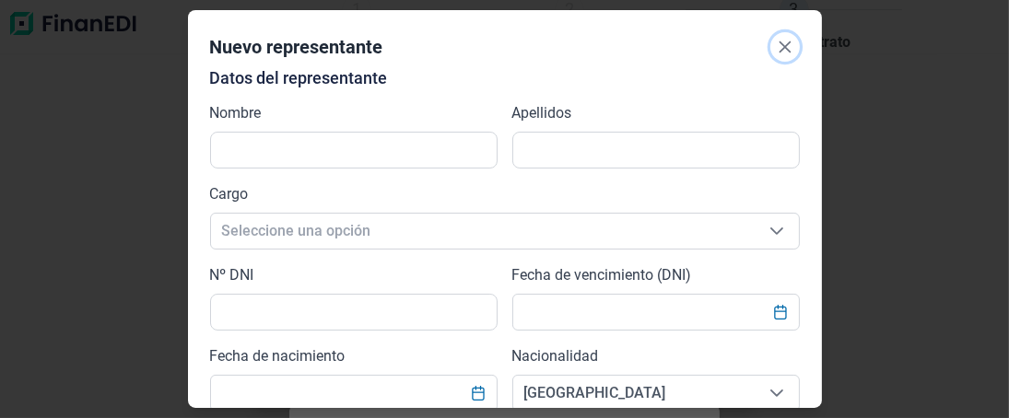
click at [784, 44] on icon "Close" at bounding box center [785, 47] width 15 height 15
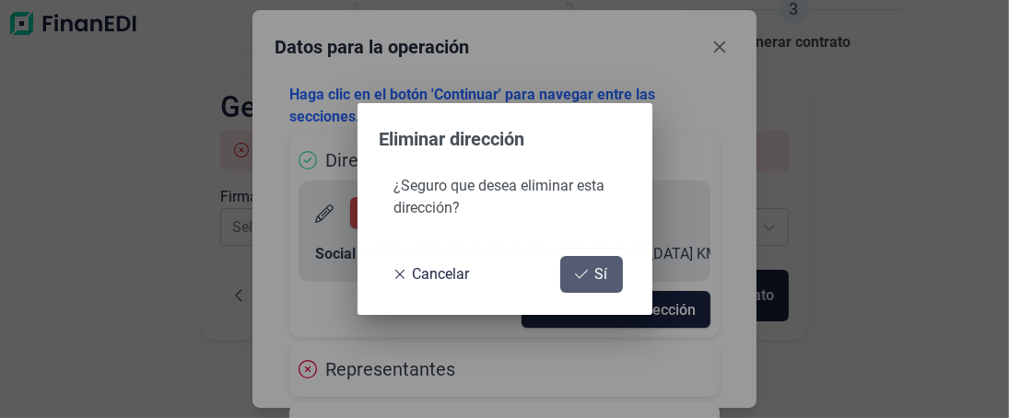
click at [577, 271] on icon at bounding box center [581, 274] width 13 height 15
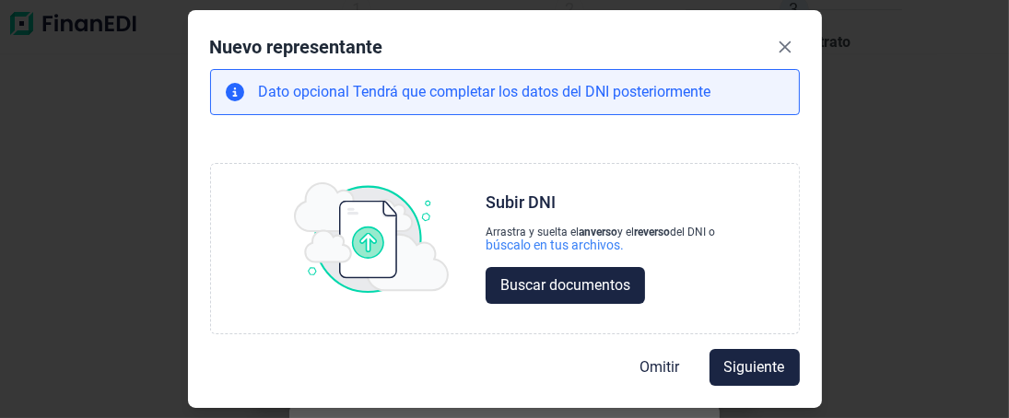
click at [803, 32] on div "Nuevo representante Dato opcional Tendrá que completar los datos del DNI poster…" at bounding box center [505, 208] width 634 height 397
click at [785, 41] on icon "Close" at bounding box center [785, 47] width 15 height 15
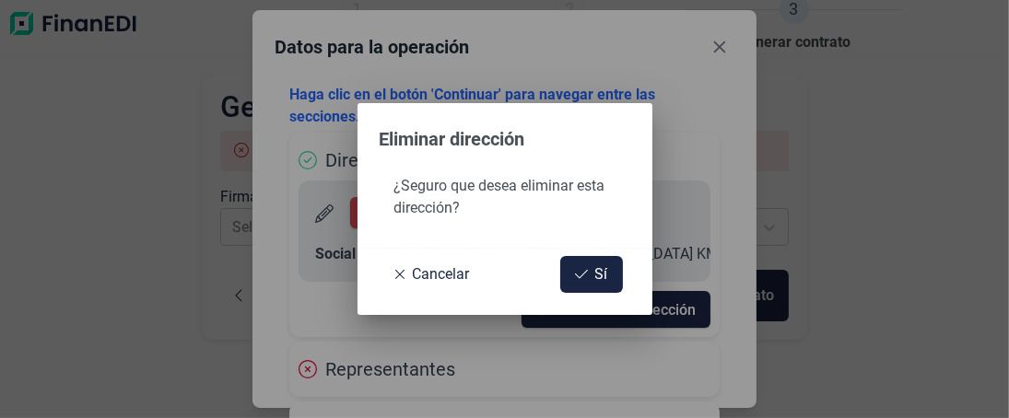
click at [714, 42] on div "Eliminar dirección ¿Seguro que desea eliminar esta dirección? Cancelar Sí" at bounding box center [504, 209] width 1009 height 418
